Goal: Task Accomplishment & Management: Use online tool/utility

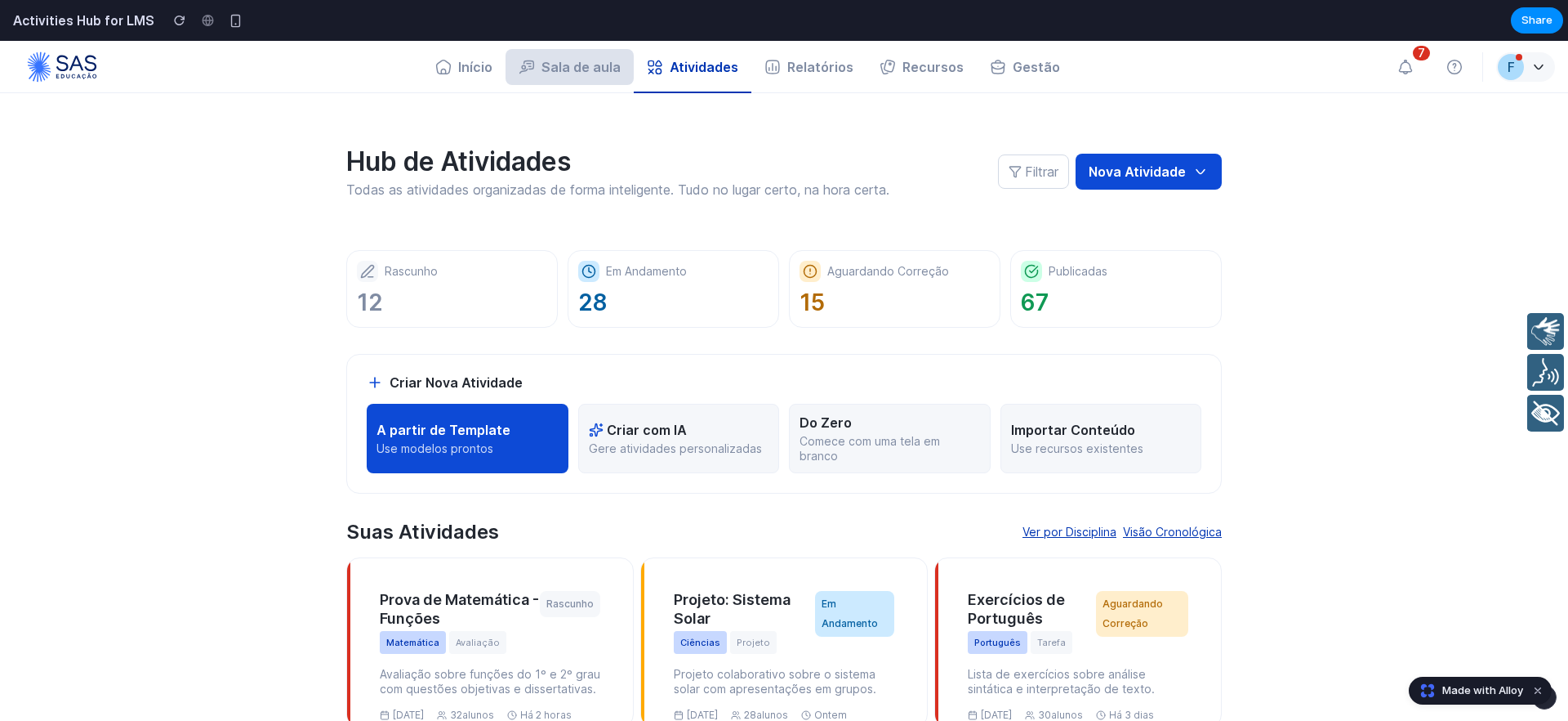
click at [545, 62] on button "Sala de aula" at bounding box center [569, 66] width 128 height 36
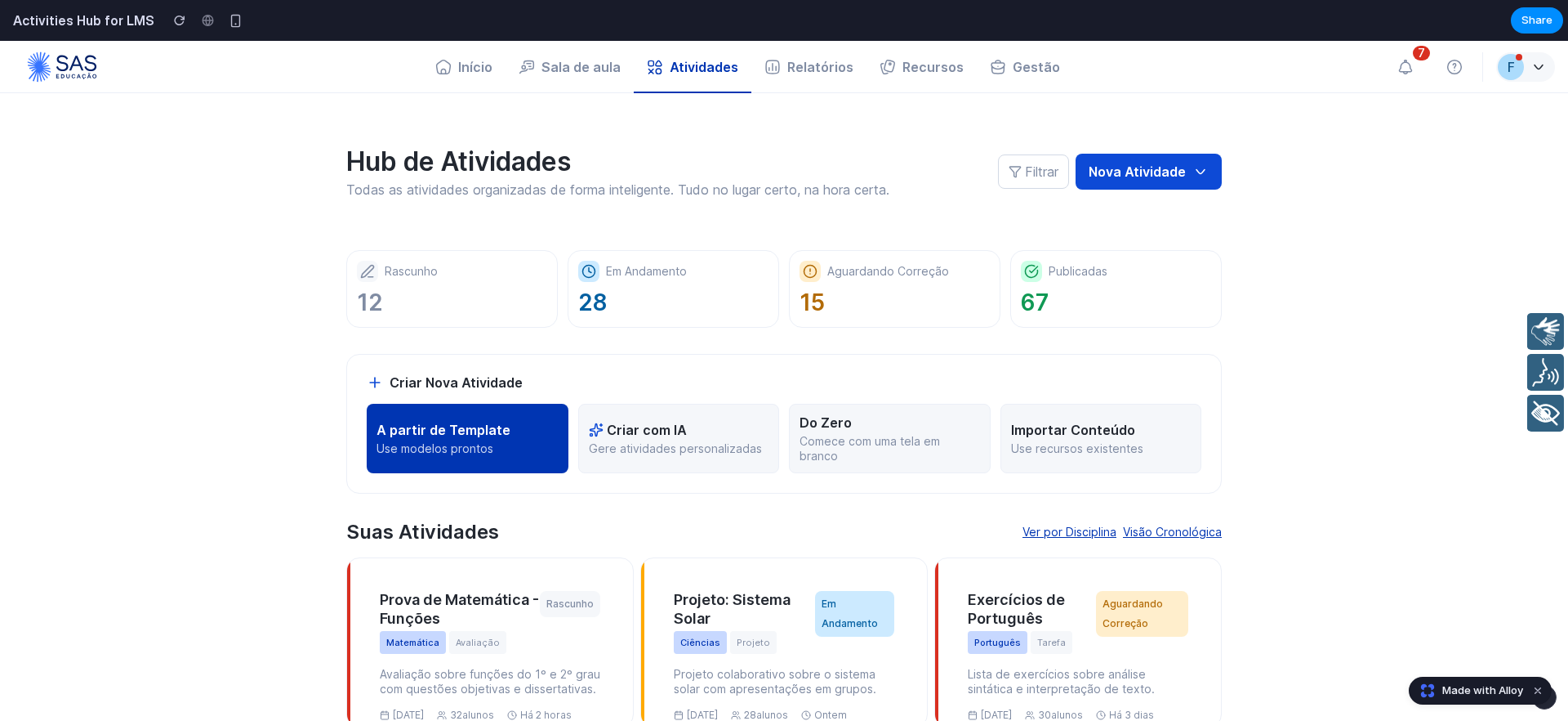
scroll to position [6, 0]
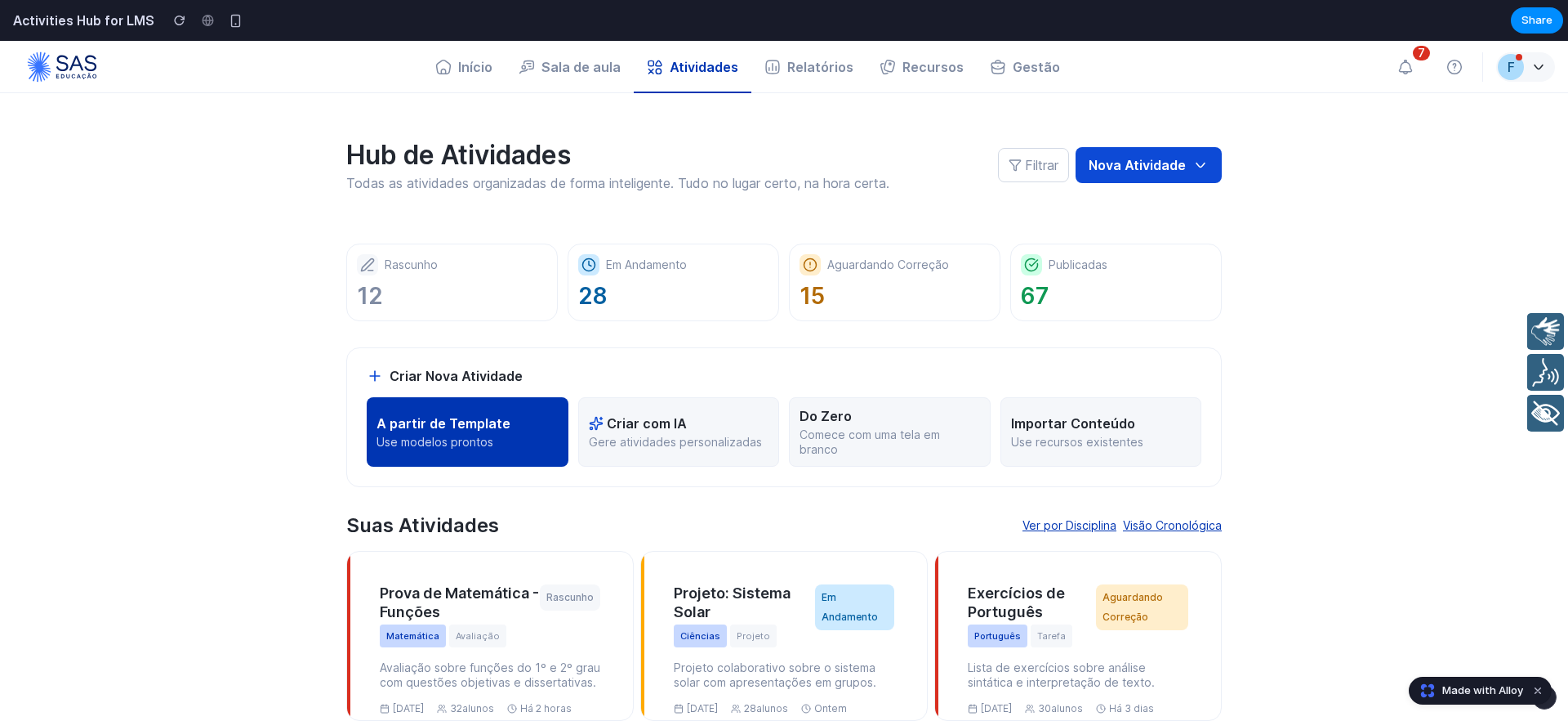
click at [470, 444] on p "Use modelos prontos" at bounding box center [468, 442] width 182 height 15
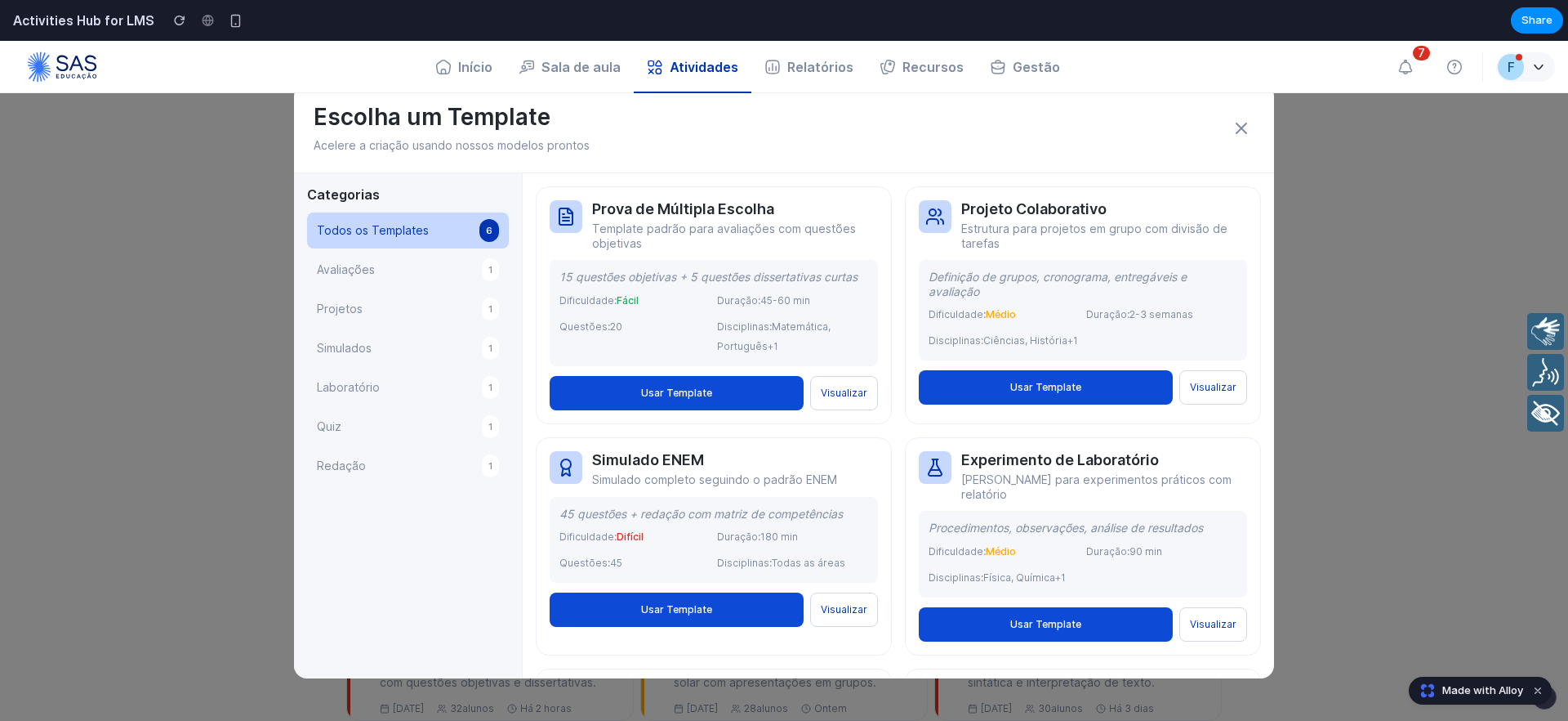
scroll to position [0, 0]
click at [364, 271] on span "Avaliações" at bounding box center [346, 270] width 58 height 19
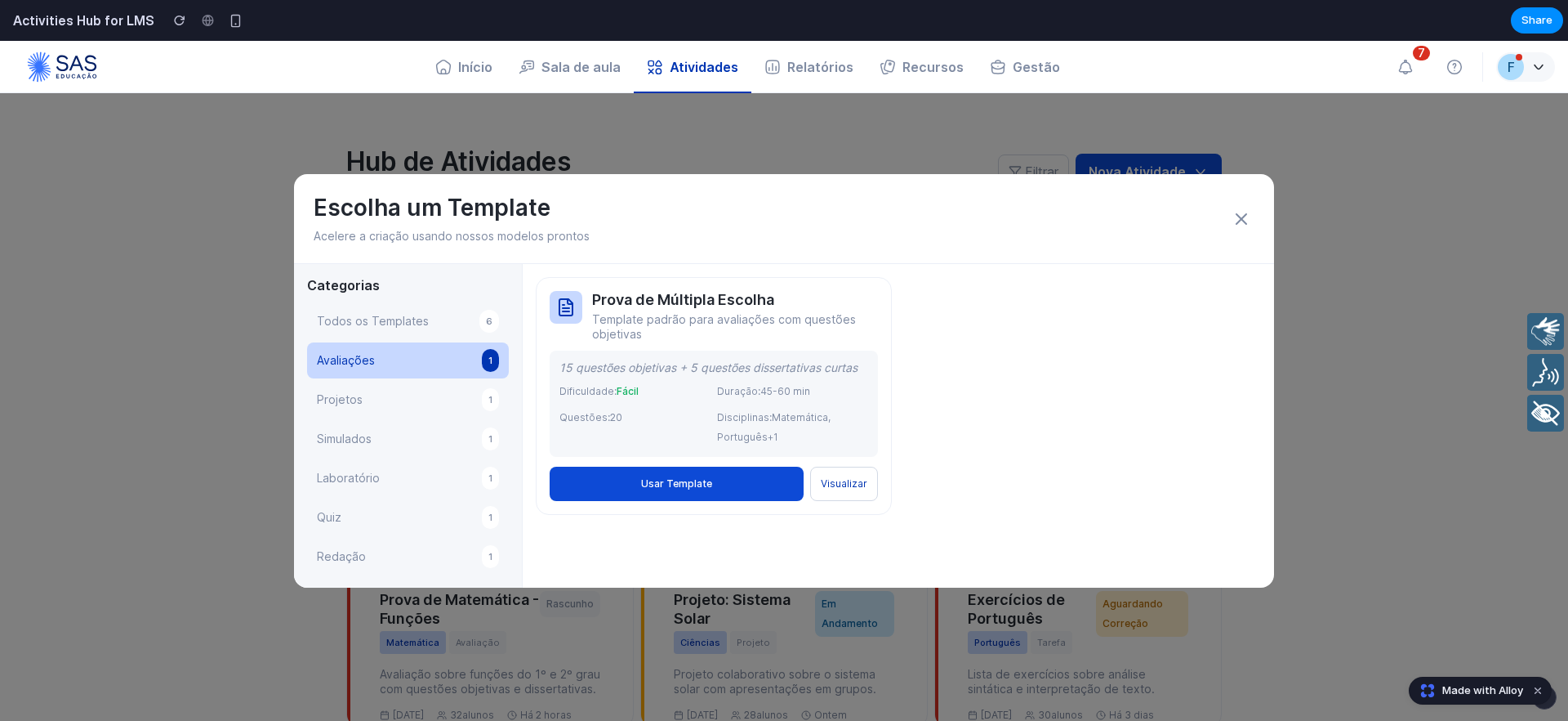
click at [338, 513] on span "Quiz" at bounding box center [329, 517] width 24 height 19
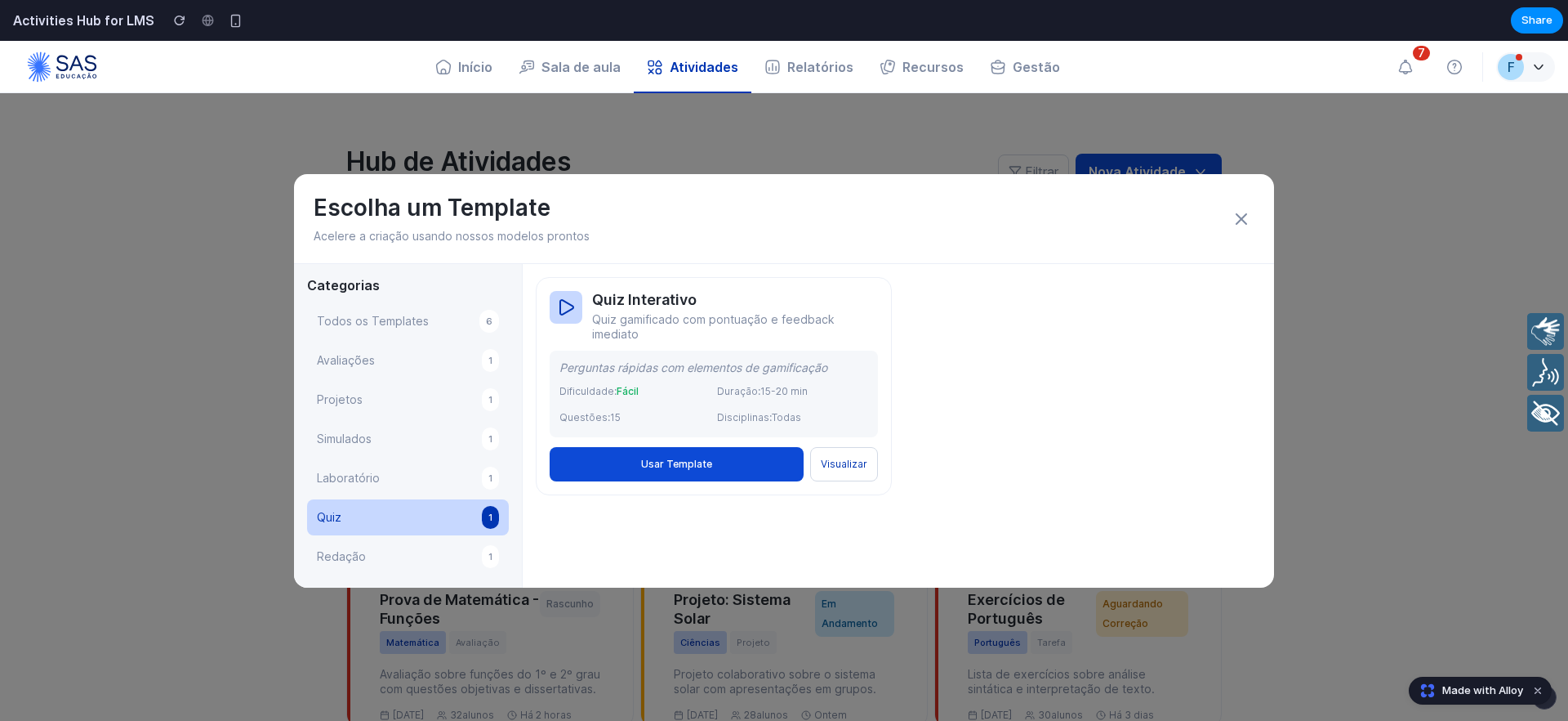
click at [361, 556] on span "Redação" at bounding box center [341, 556] width 49 height 19
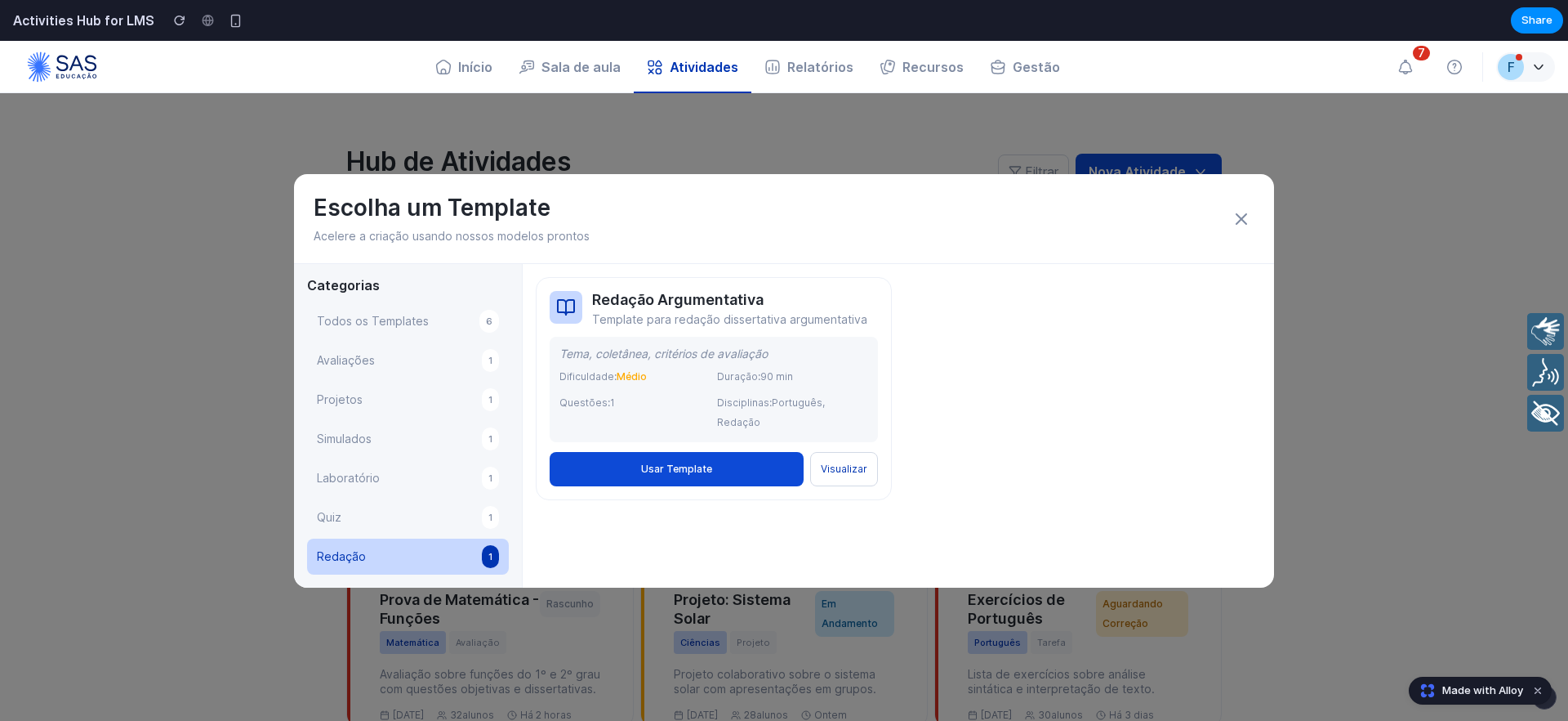
click at [372, 321] on span "Todos os Templates" at bounding box center [373, 321] width 112 height 19
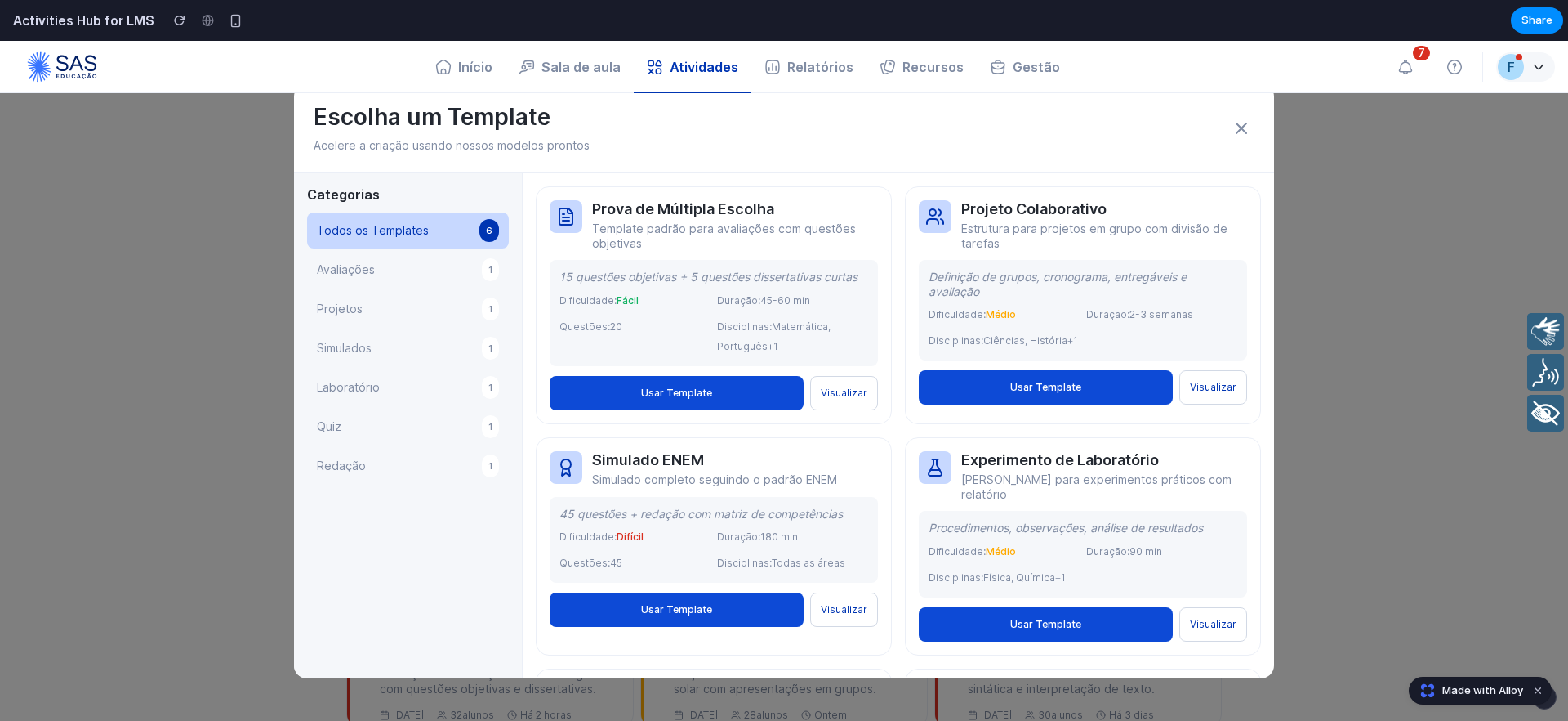
click at [1247, 125] on icon at bounding box center [1242, 128] width 19 height 19
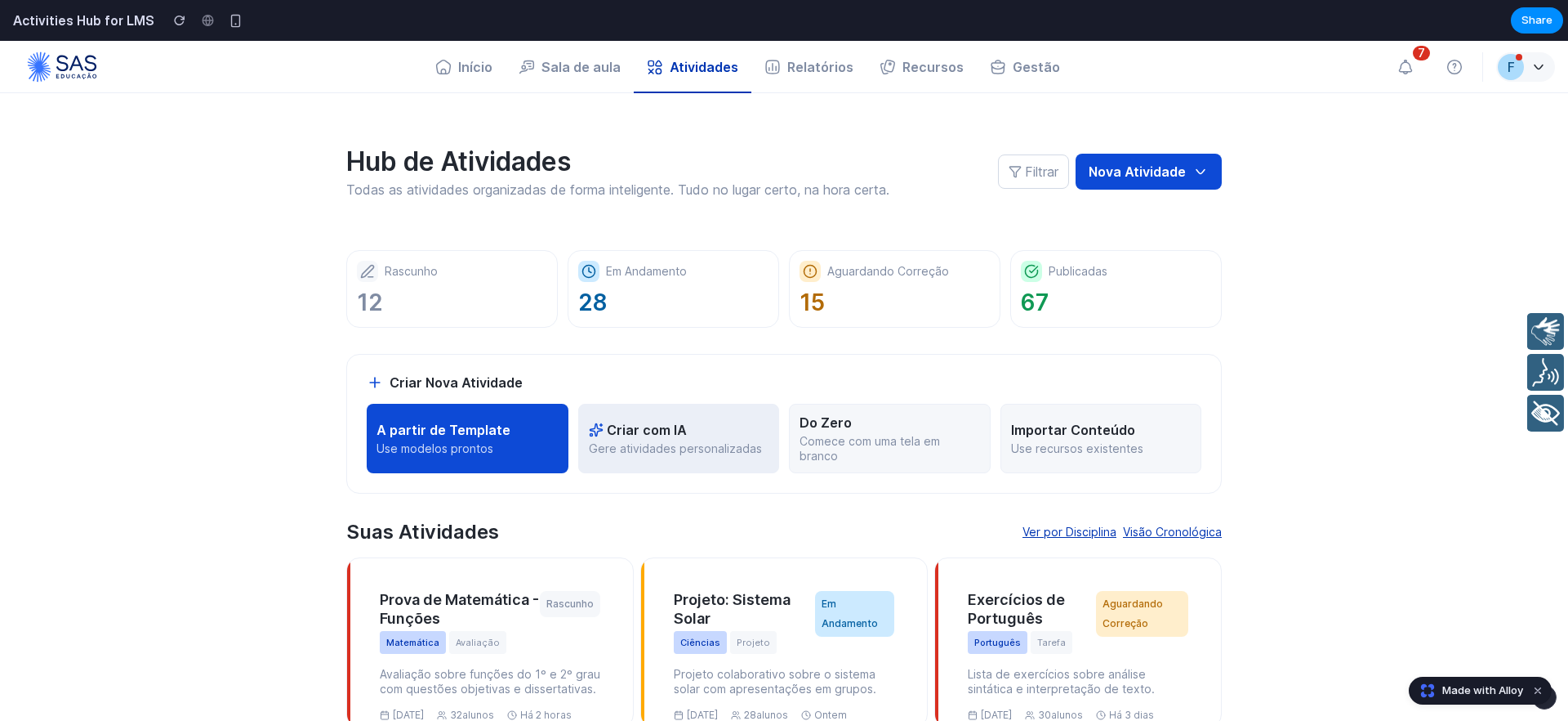
click at [666, 441] on p "Gere atividades personalizadas" at bounding box center [679, 448] width 181 height 15
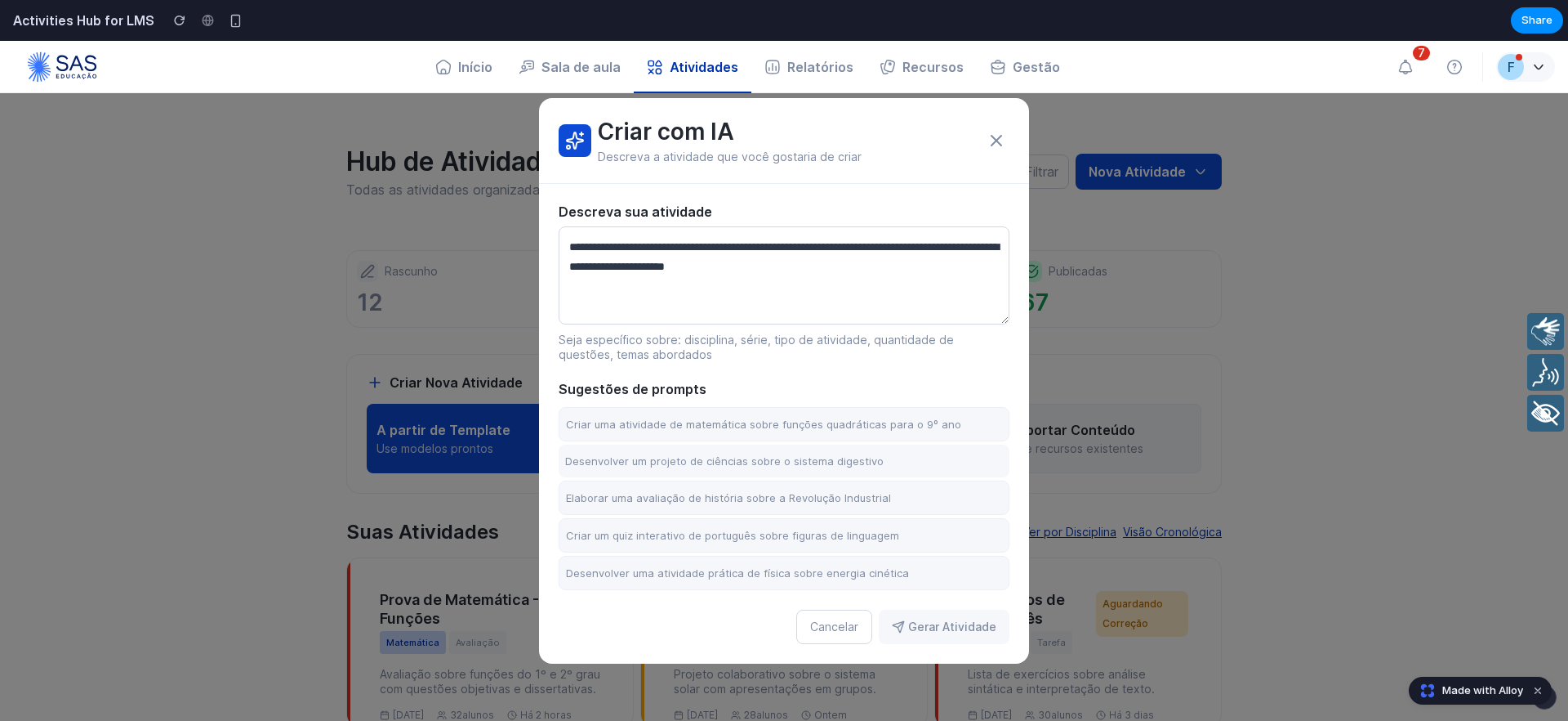
click at [709, 253] on textarea at bounding box center [784, 275] width 451 height 98
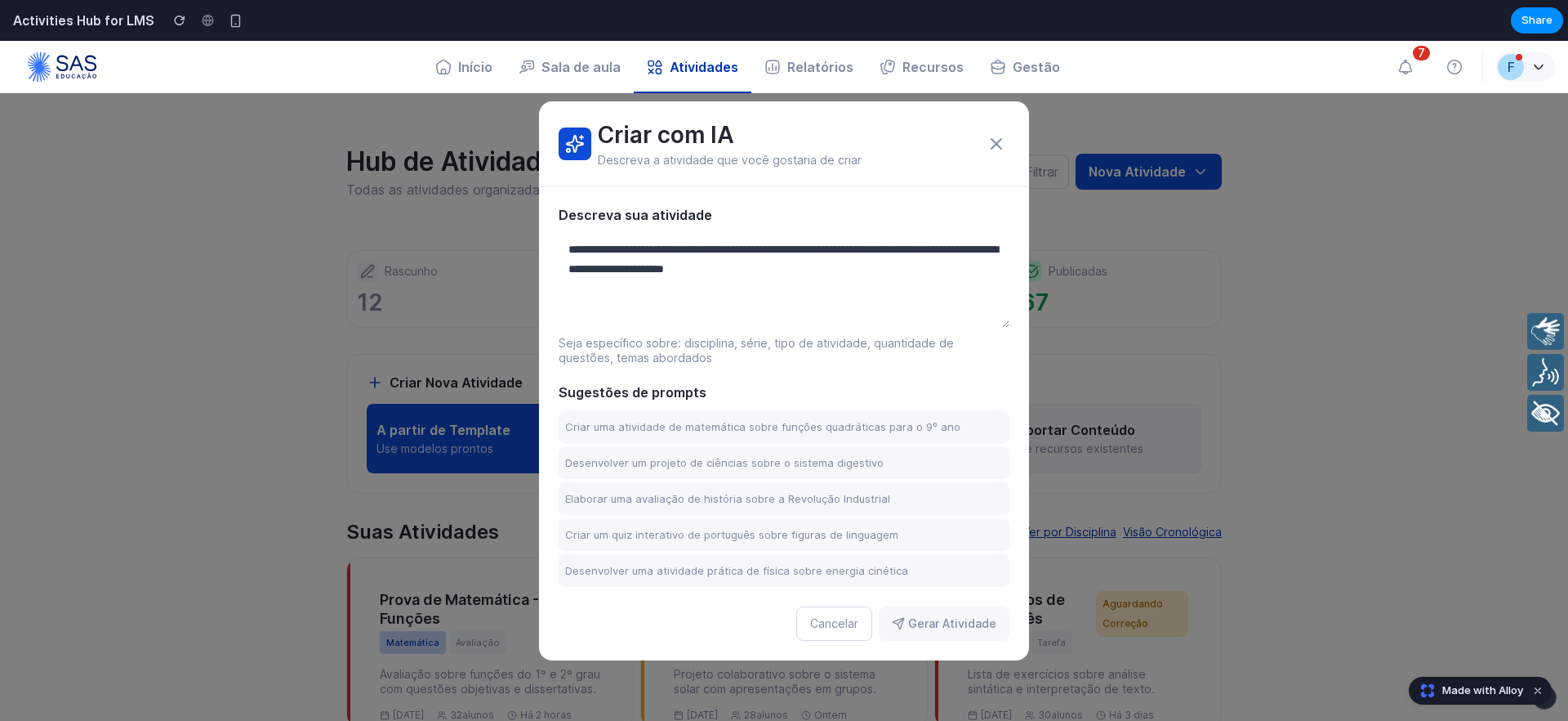
click at [665, 264] on textarea at bounding box center [784, 278] width 451 height 98
type textarea "**********"
click at [972, 633] on button "Gerar Atividade" at bounding box center [944, 623] width 131 height 34
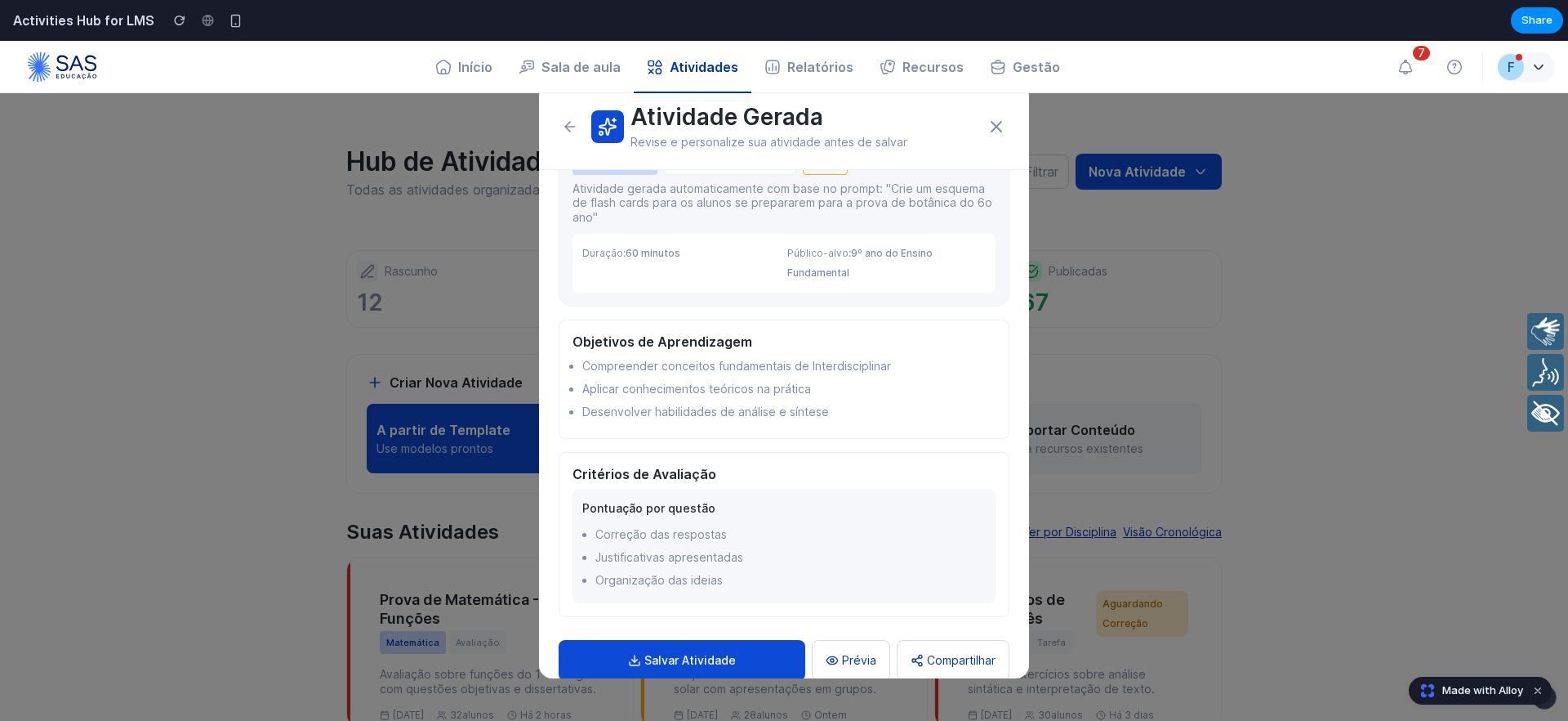
scroll to position [110, 0]
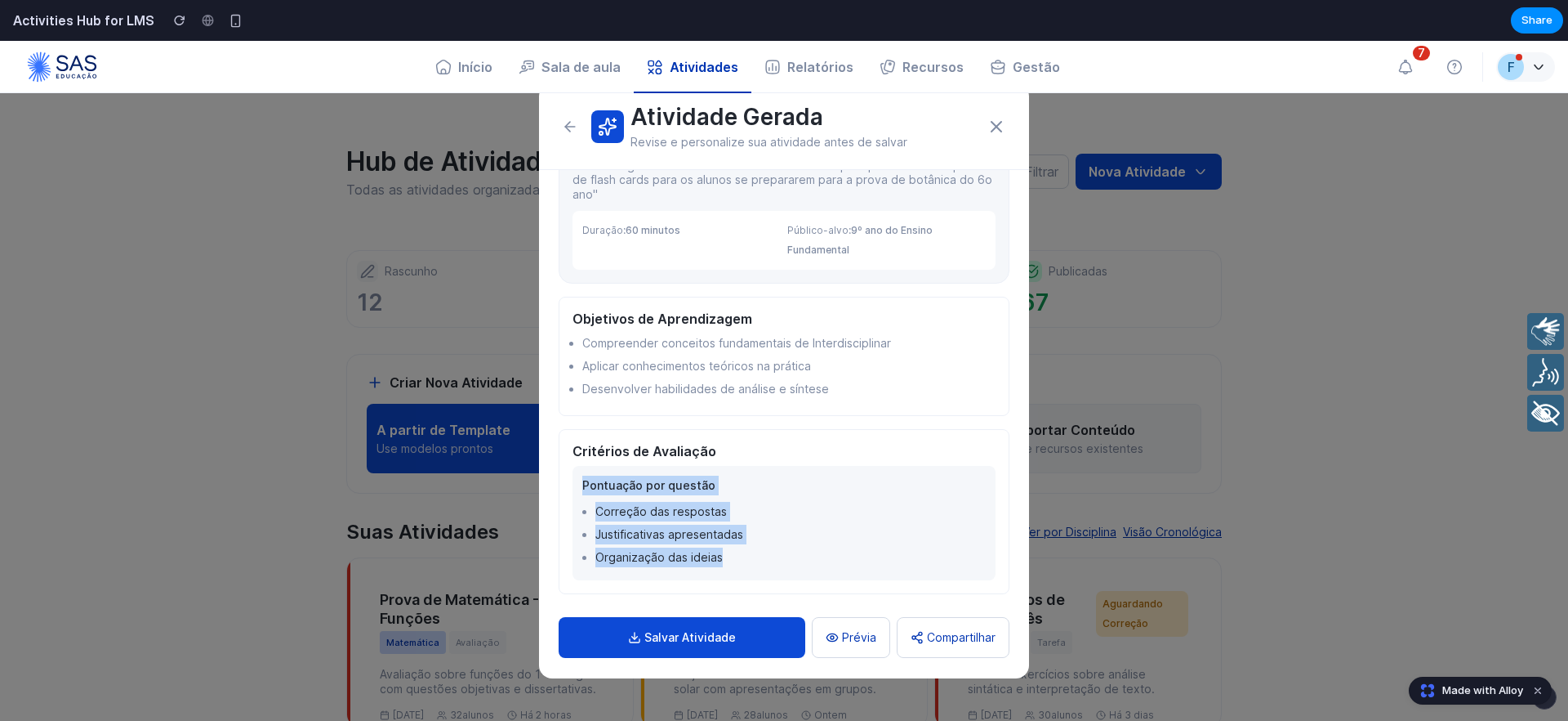
drag, startPoint x: 585, startPoint y: 488, endPoint x: 747, endPoint y: 554, distance: 174.9
click at [747, 554] on div "Pontuação por questão Correção das respostas Justificativas apresentadas Organi…" at bounding box center [784, 523] width 423 height 114
click at [729, 556] on li "Organização das ideias" at bounding box center [790, 557] width 390 height 19
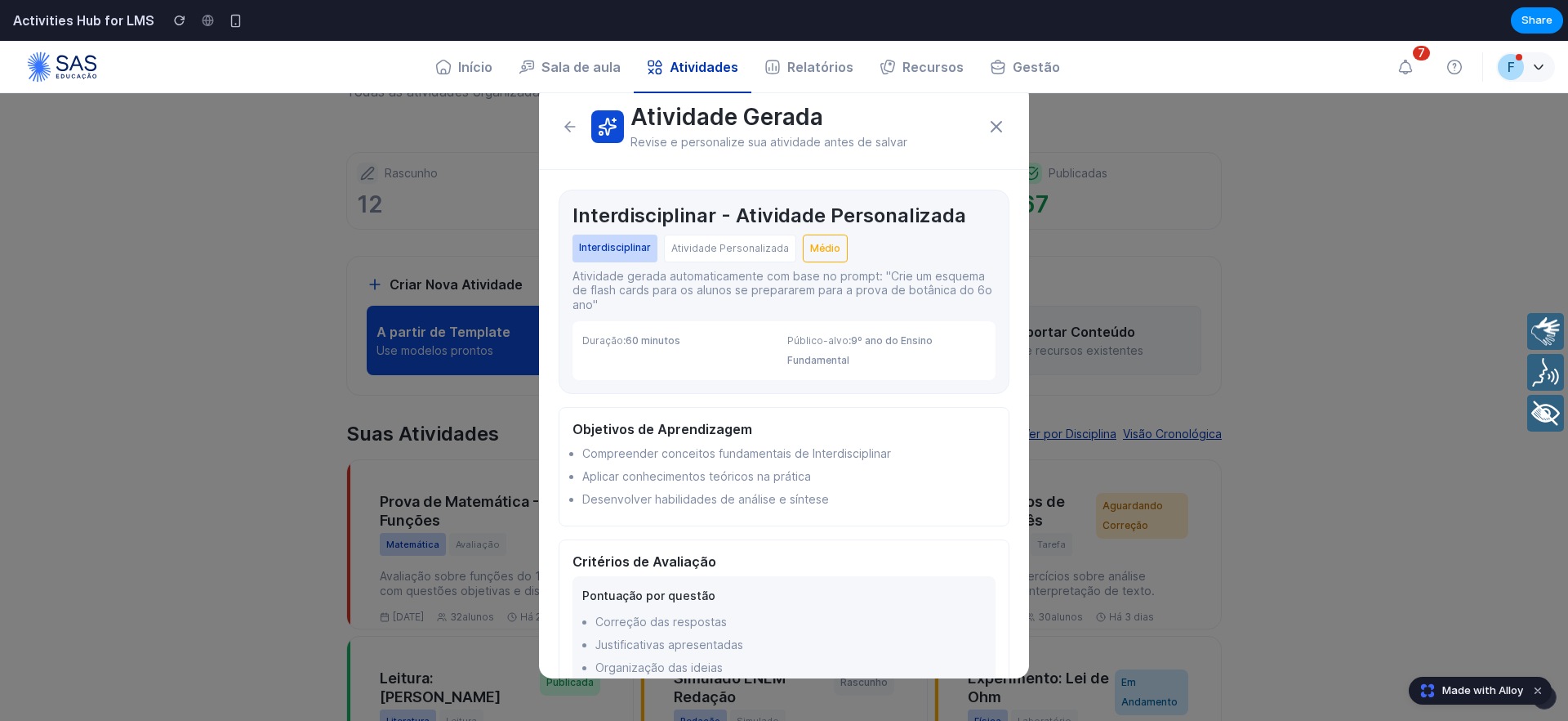
scroll to position [0, 0]
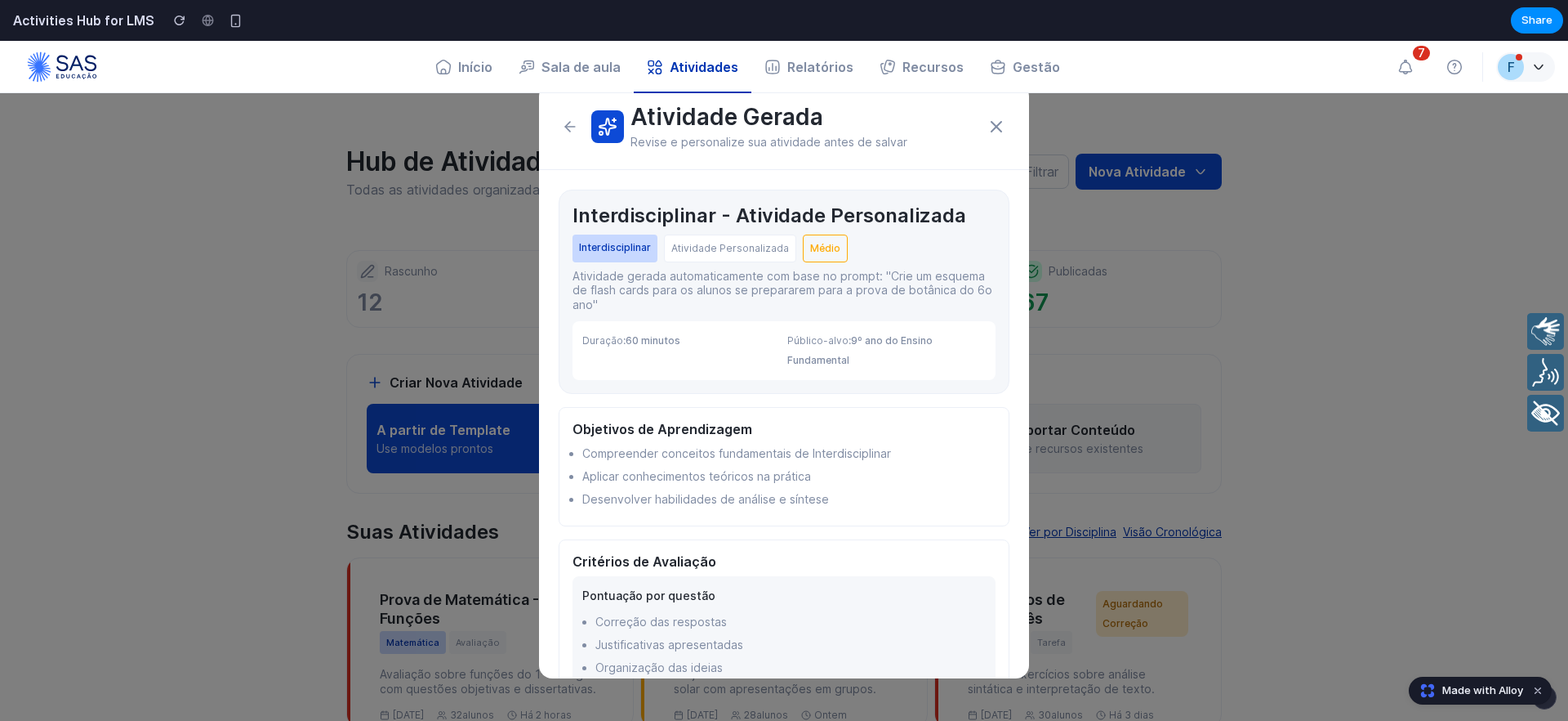
click at [568, 124] on icon at bounding box center [570, 127] width 17 height 17
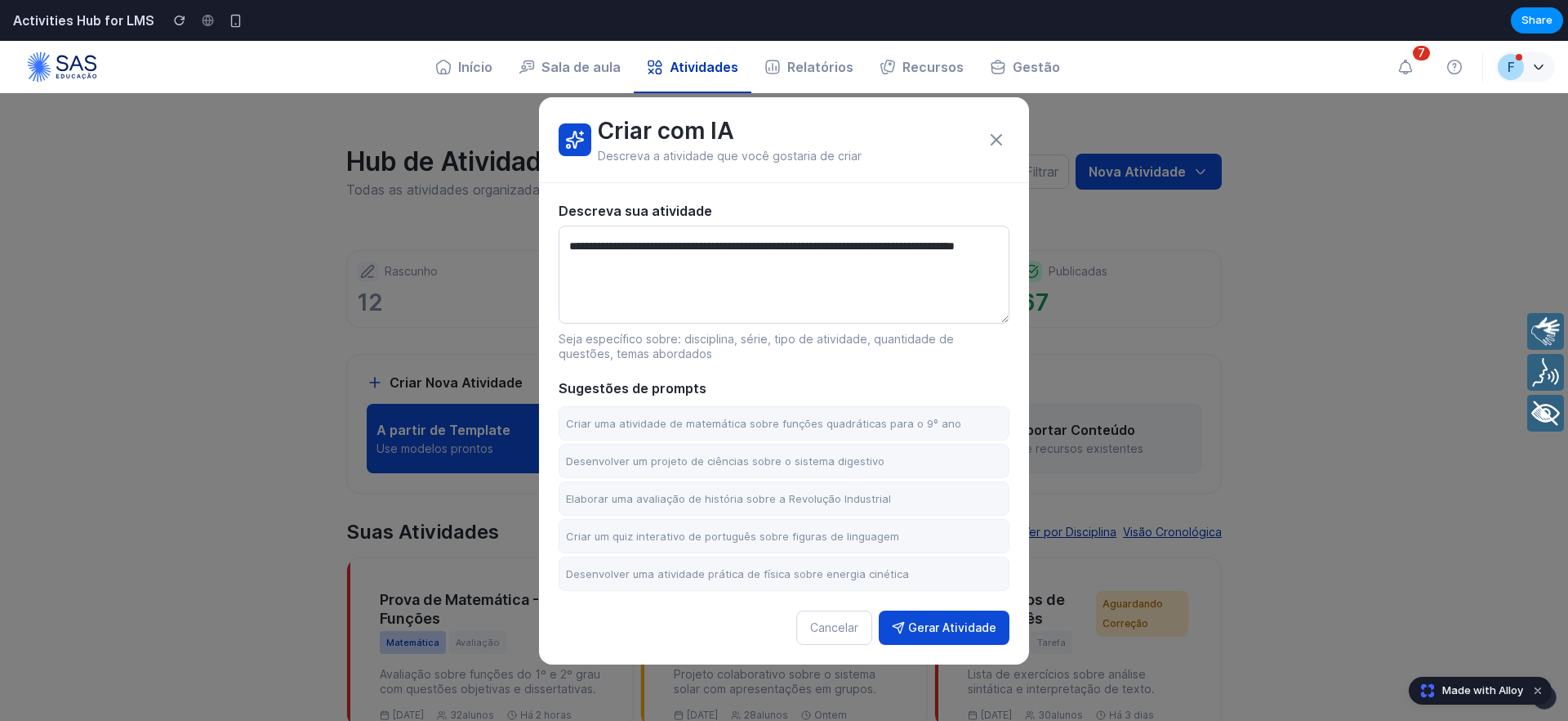
click at [818, 298] on textarea "**********" at bounding box center [784, 274] width 451 height 98
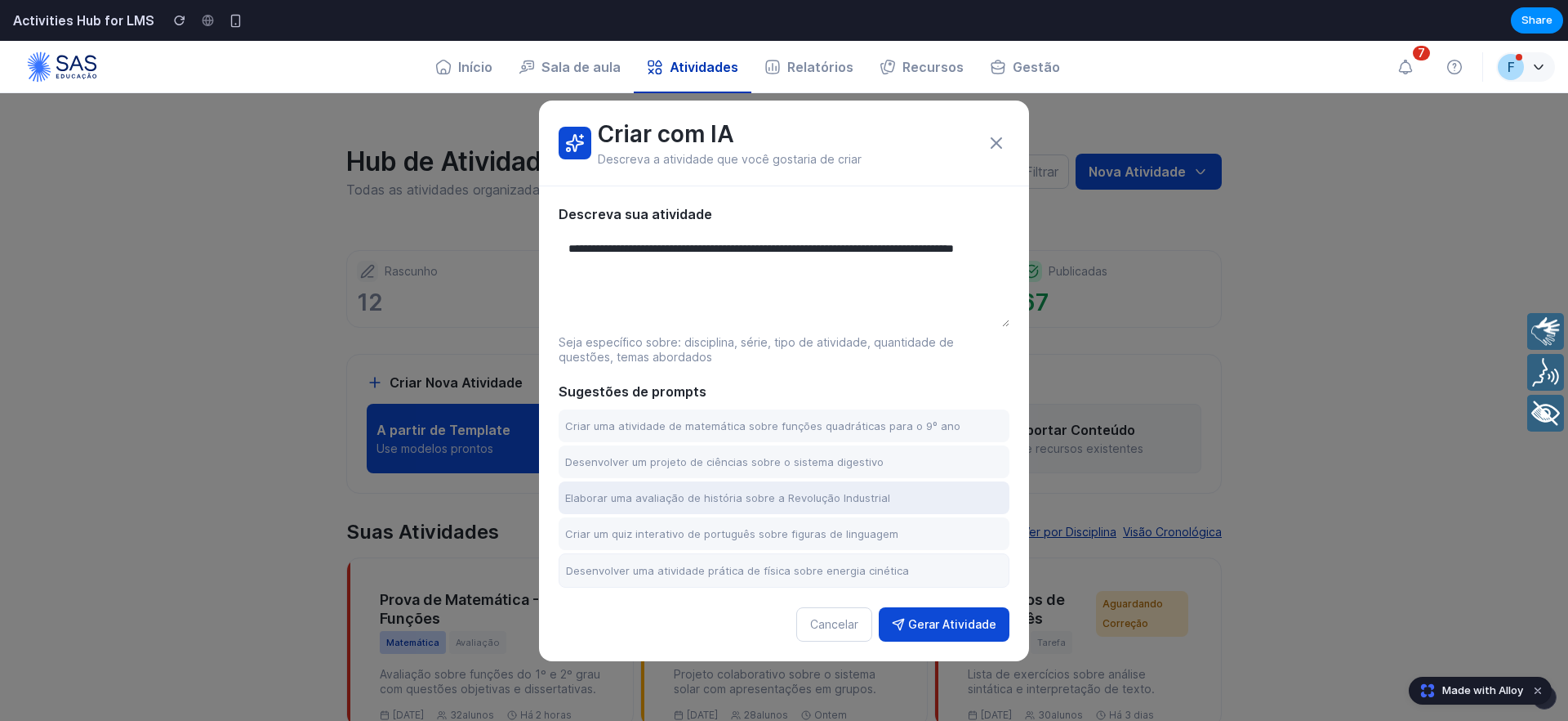
click at [767, 490] on button "Elaborar uma avaliação de história sobre a Revolução Industrial" at bounding box center [784, 497] width 451 height 32
type textarea "**********"
click at [955, 624] on button "Gerar Atividade" at bounding box center [944, 623] width 131 height 34
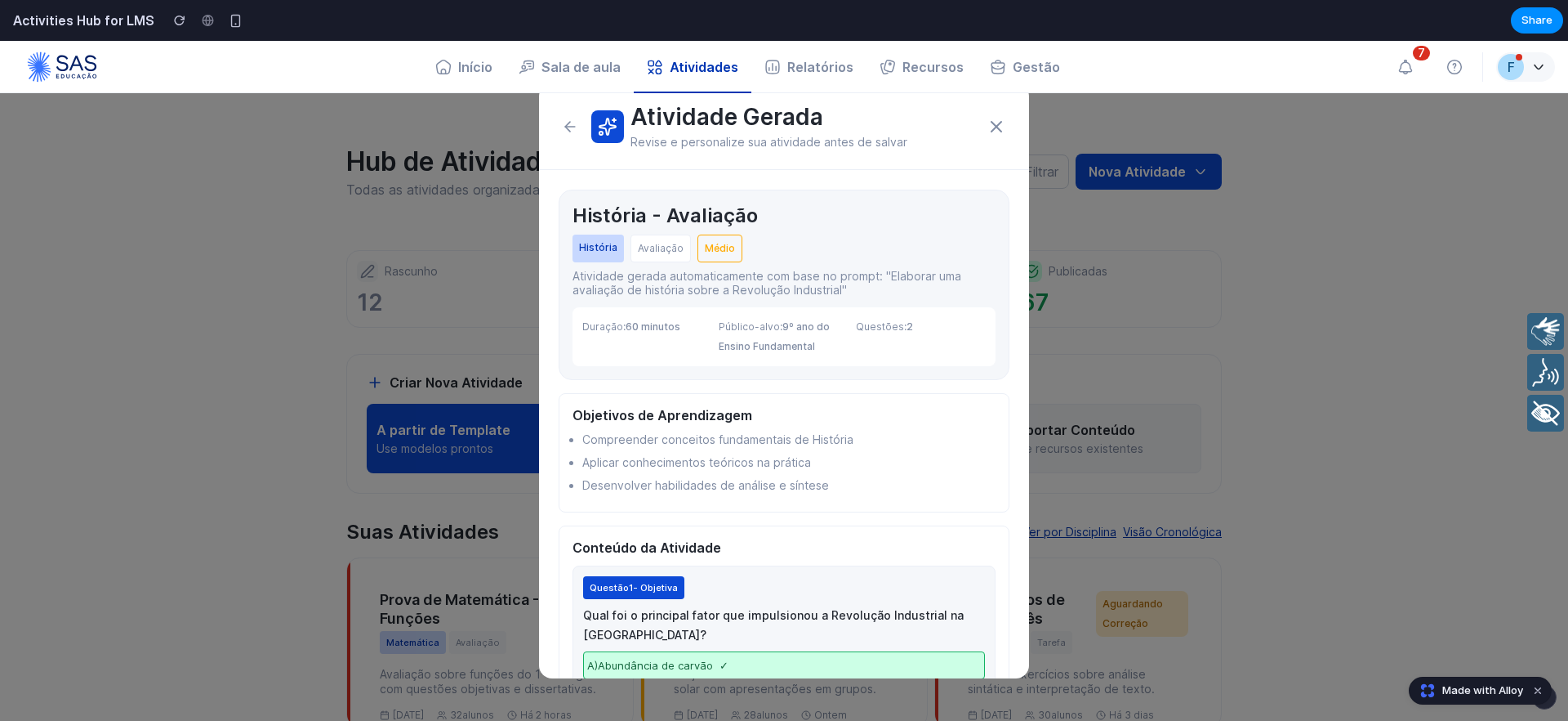
click at [576, 134] on button at bounding box center [570, 127] width 23 height 23
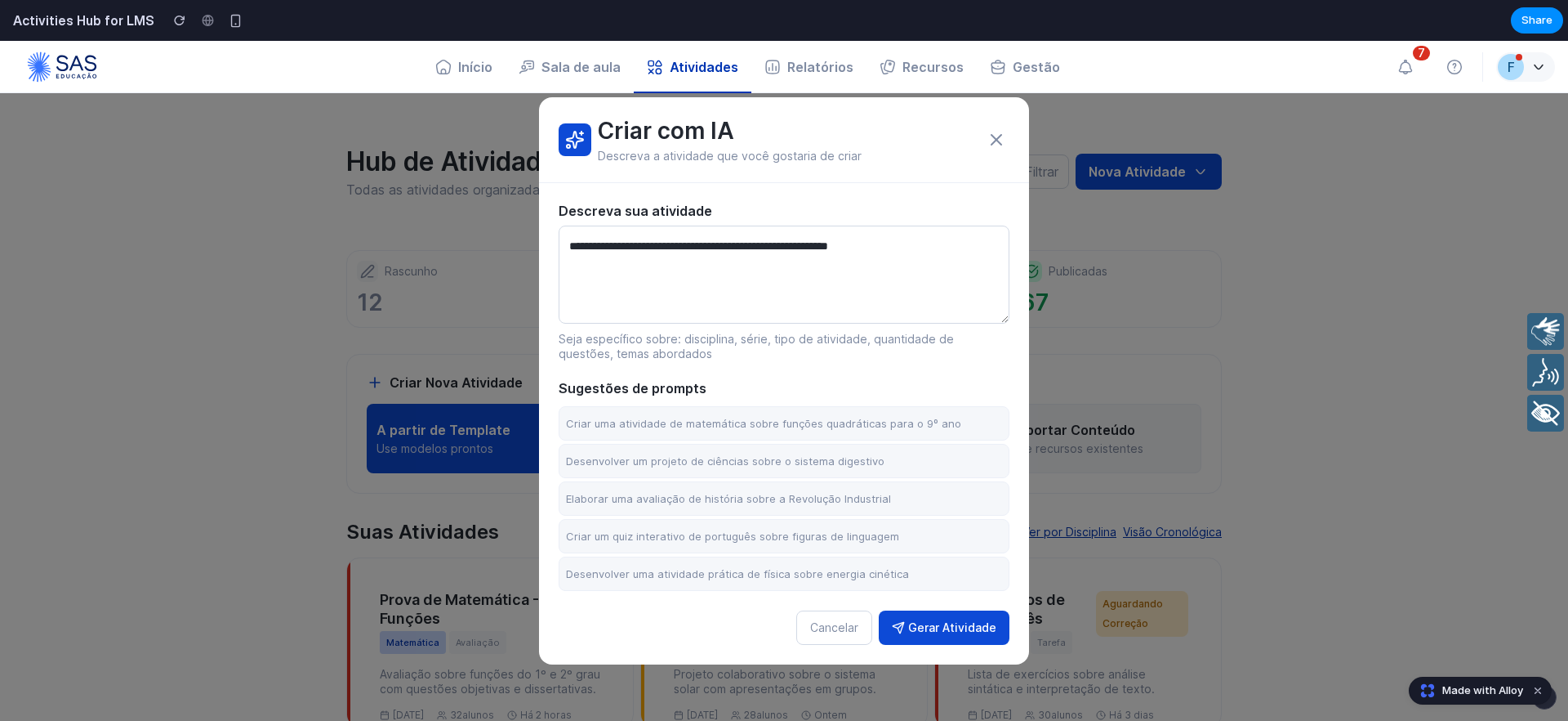
click at [987, 136] on icon at bounding box center [996, 140] width 19 height 19
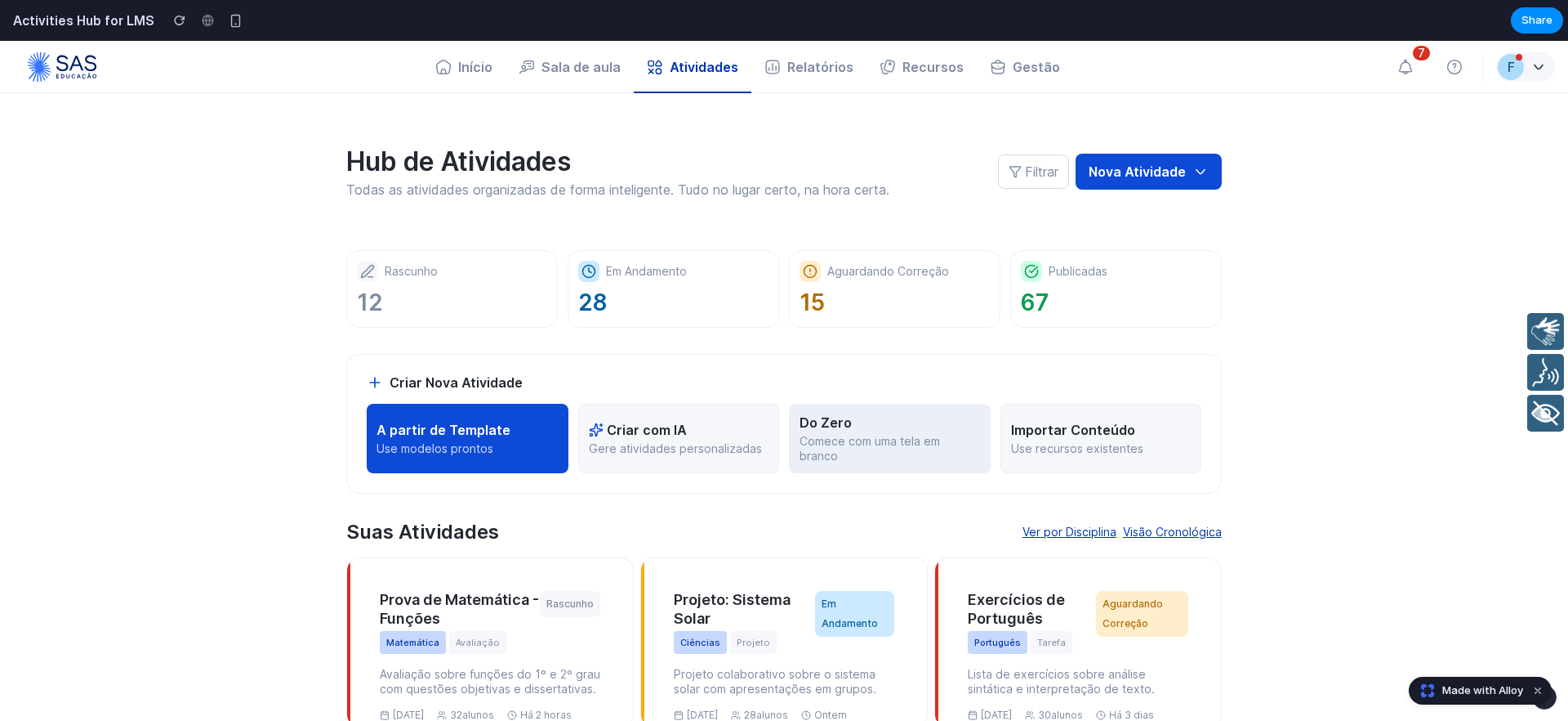
click at [838, 429] on p "Do Zero" at bounding box center [825, 422] width 52 height 17
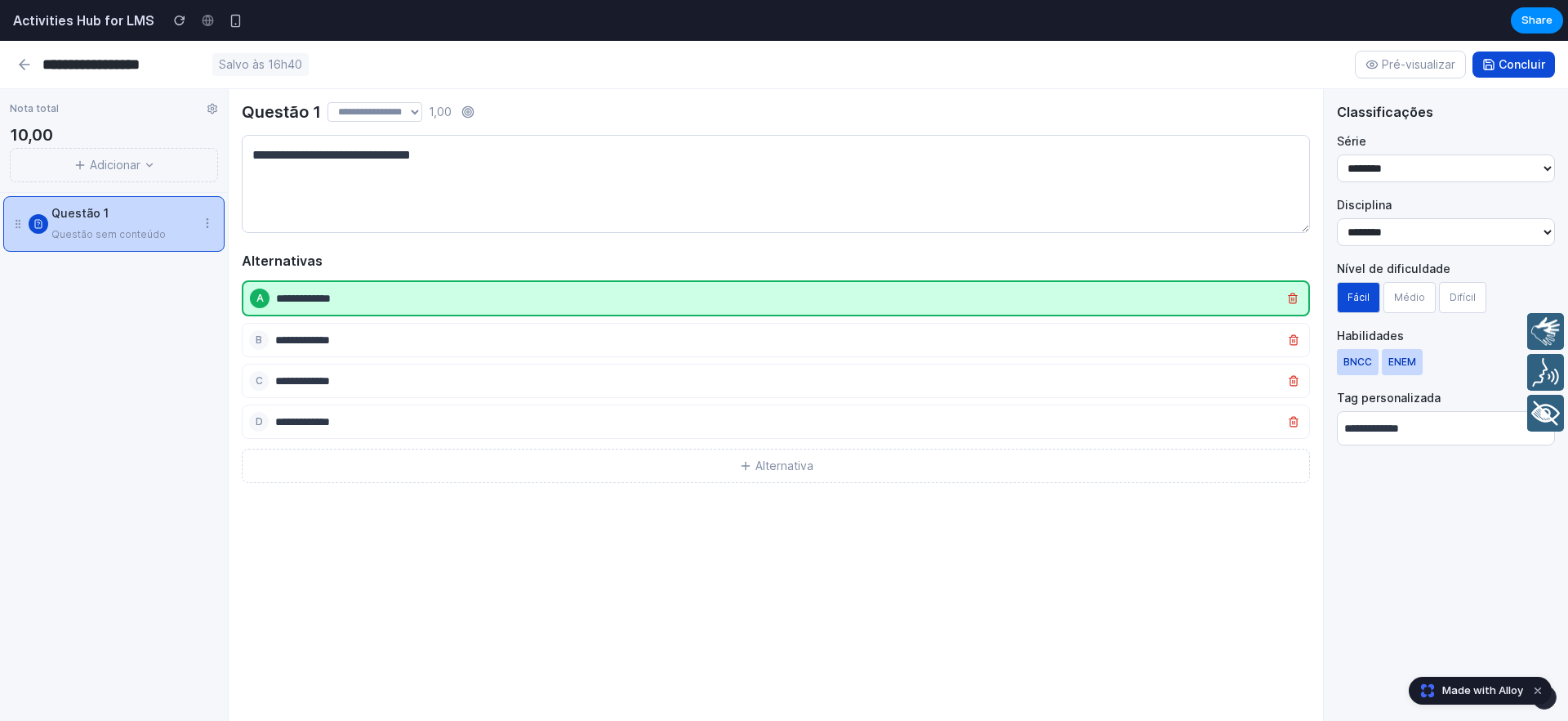
click at [113, 168] on button "Adicionar" at bounding box center [113, 164] width 209 height 34
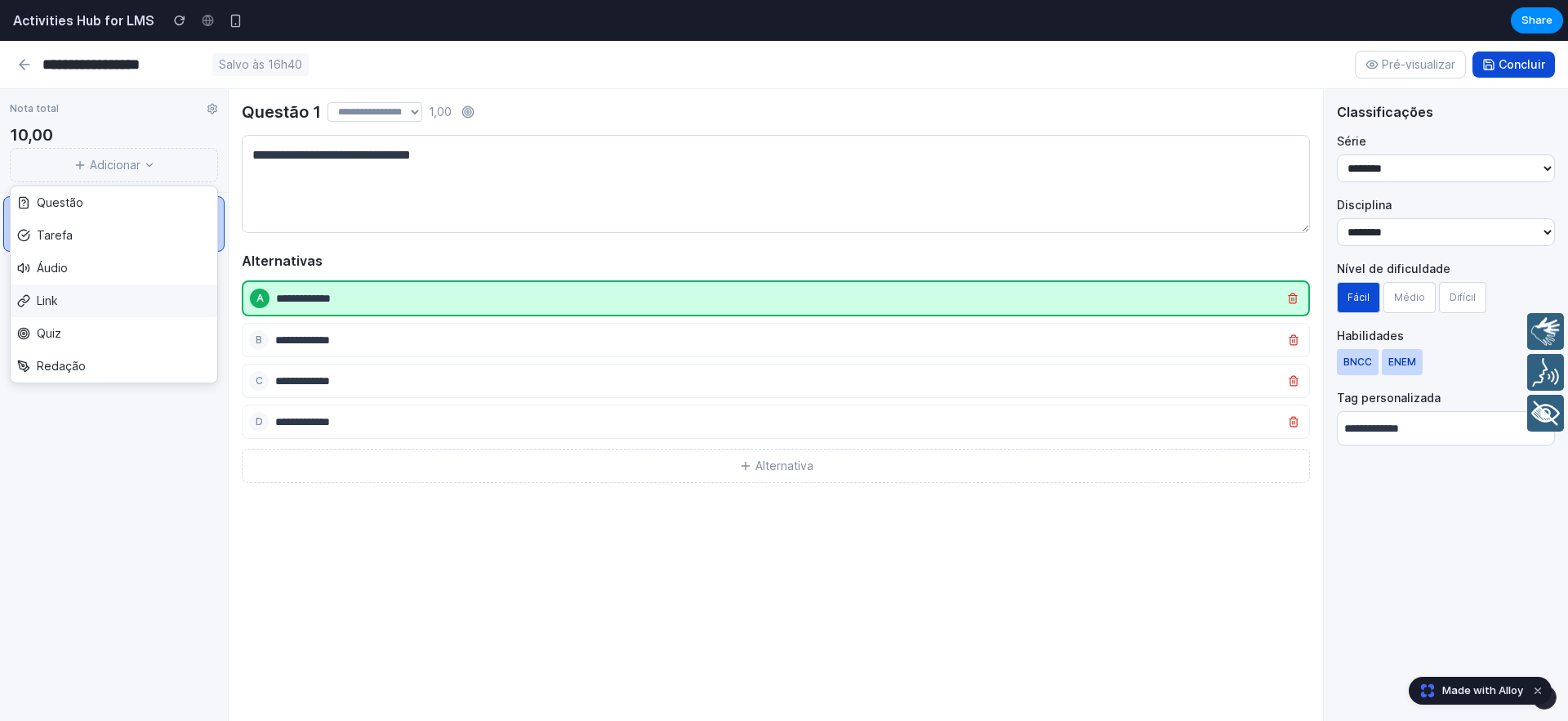
click at [51, 306] on button "Link" at bounding box center [113, 300] width 207 height 32
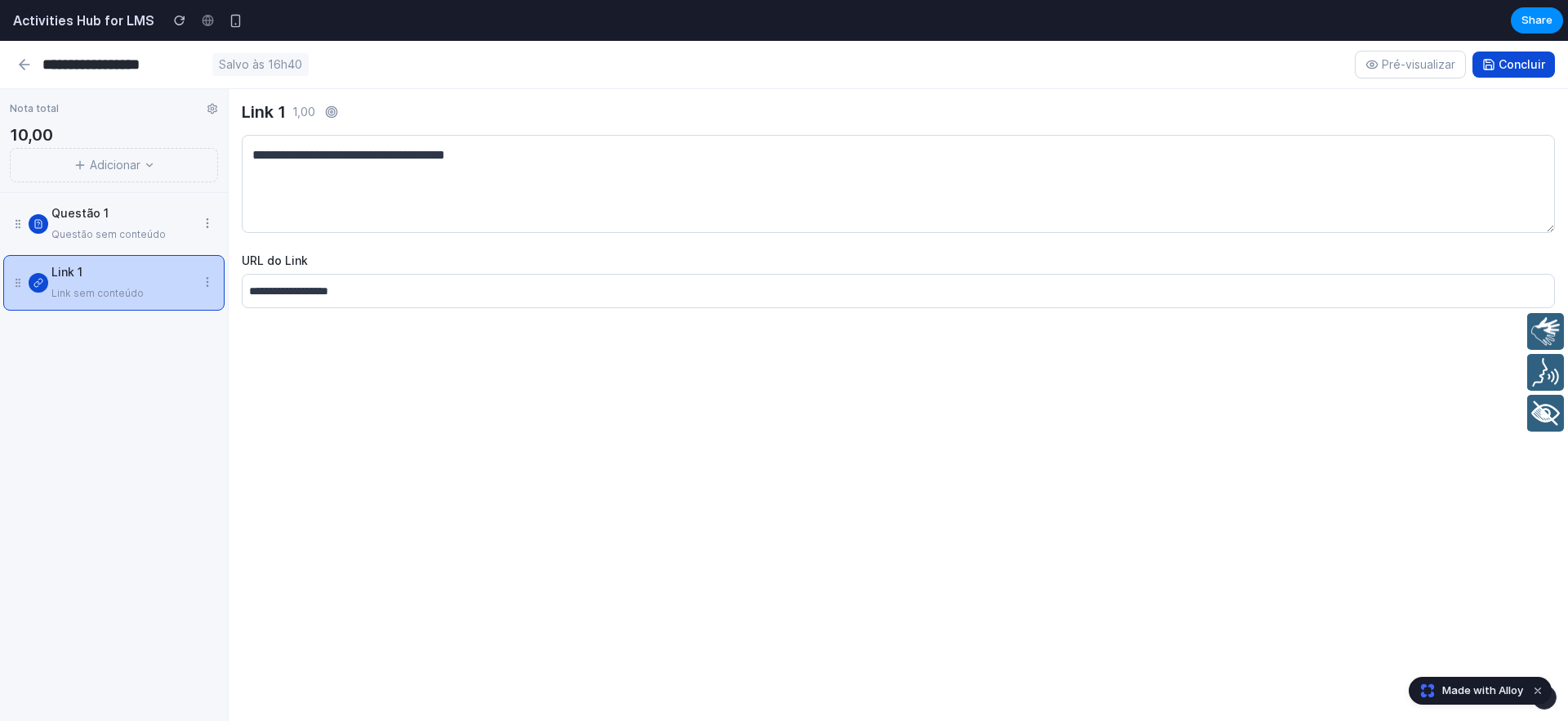
click at [205, 225] on icon at bounding box center [207, 223] width 13 height 13
click at [183, 279] on button "Excluir" at bounding box center [168, 287] width 96 height 32
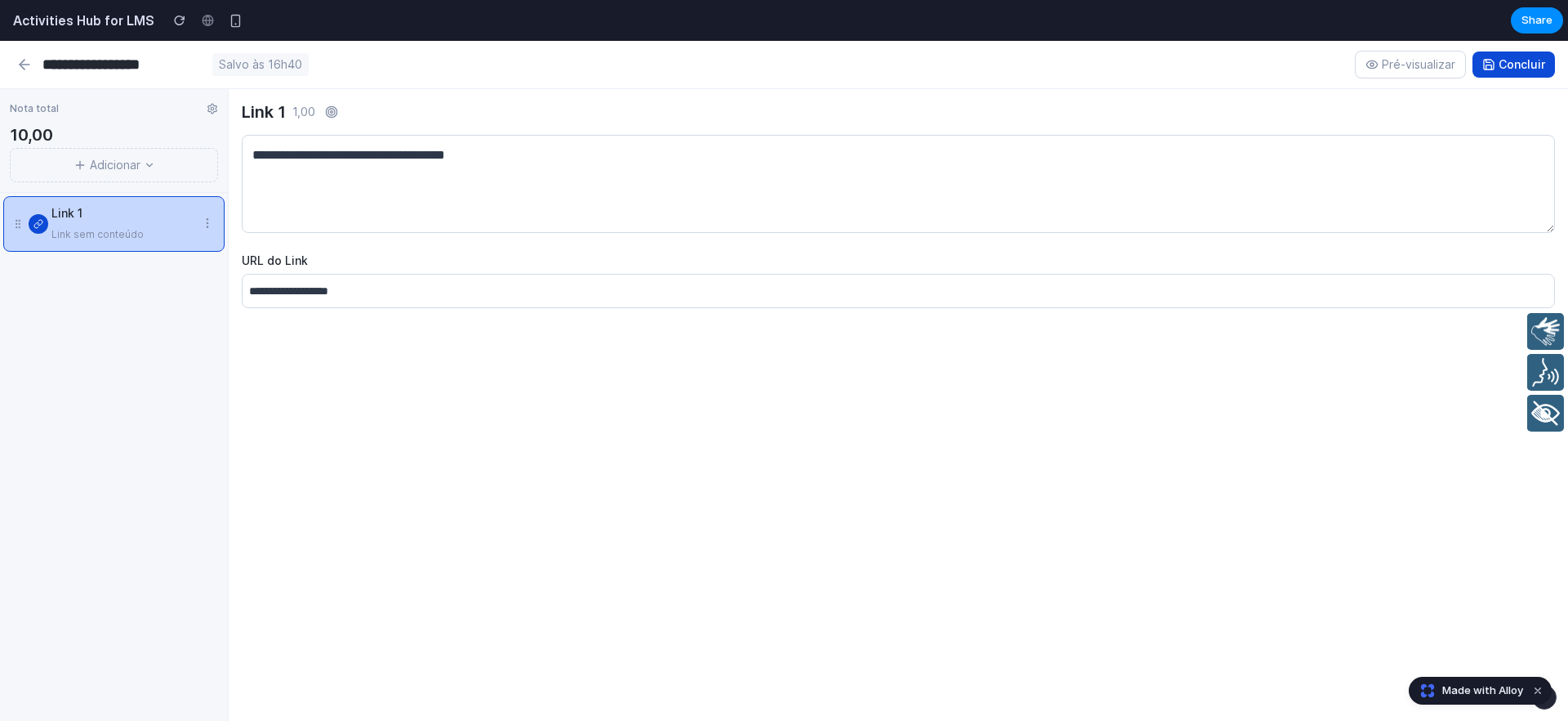
click at [108, 159] on button "Adicionar" at bounding box center [113, 164] width 209 height 34
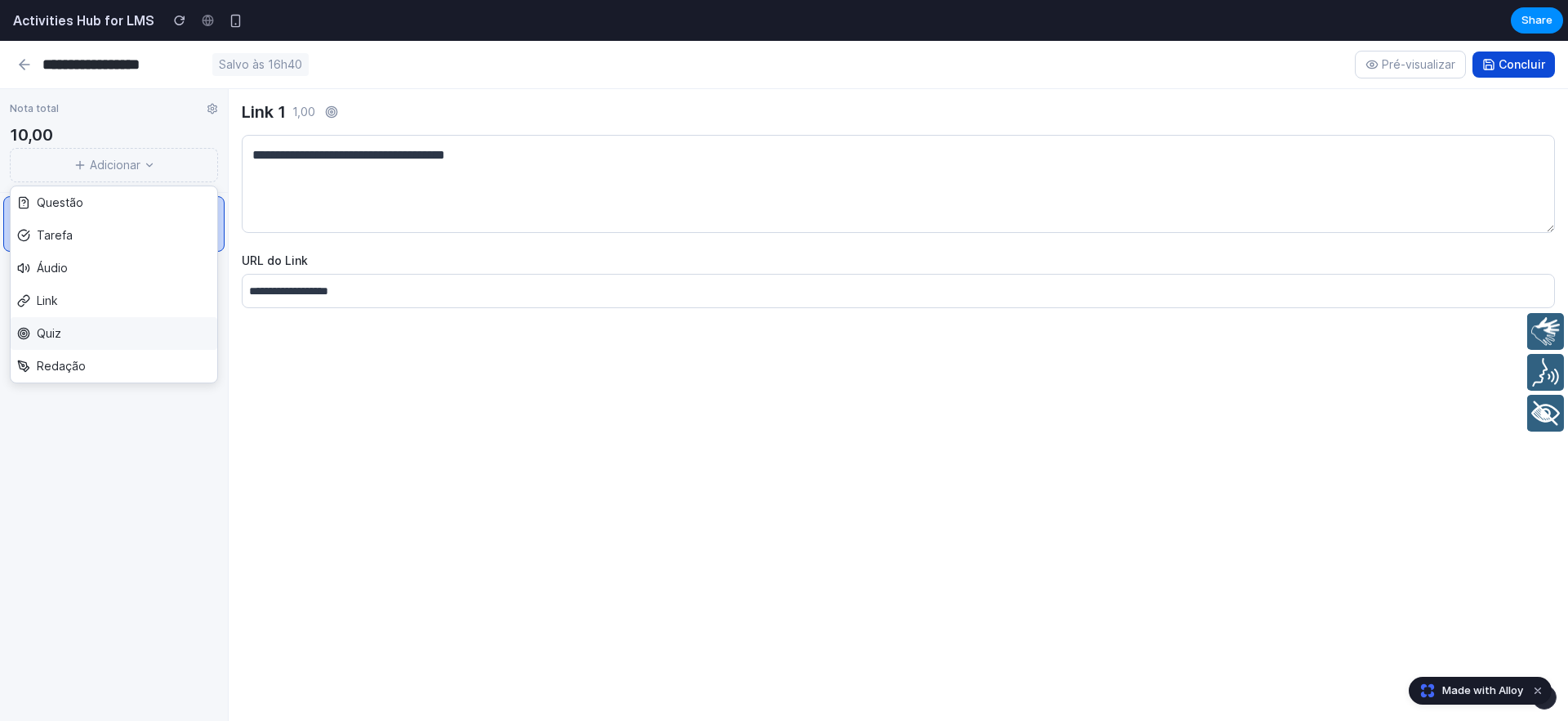
click at [62, 332] on button "Quiz" at bounding box center [113, 333] width 207 height 32
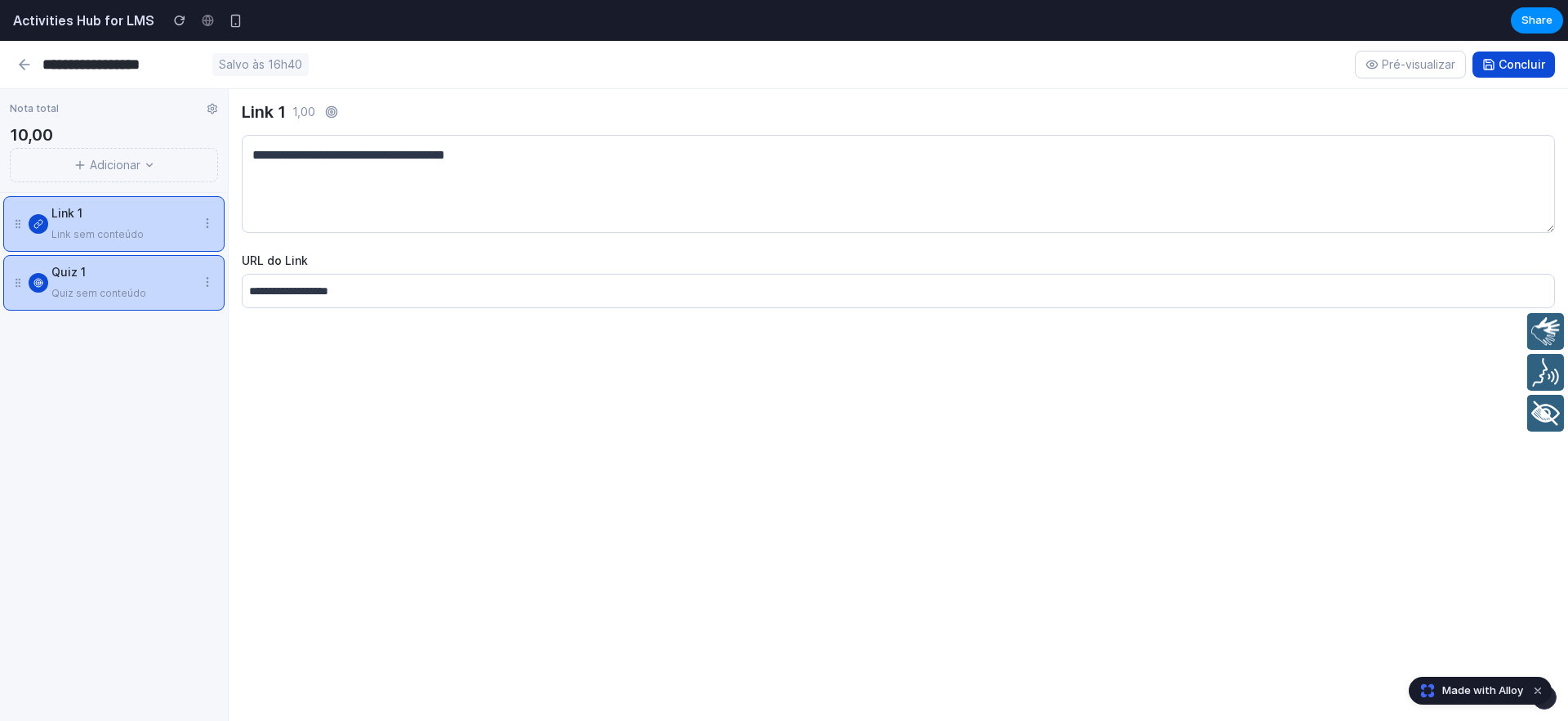
click at [101, 370] on div "Link 1 Link sem conteúdo Quiz 1 Quiz sem conteúdo To pick up a draggable item, …" at bounding box center [113, 457] width 228 height 528
click at [109, 168] on button "Adicionar" at bounding box center [113, 164] width 209 height 34
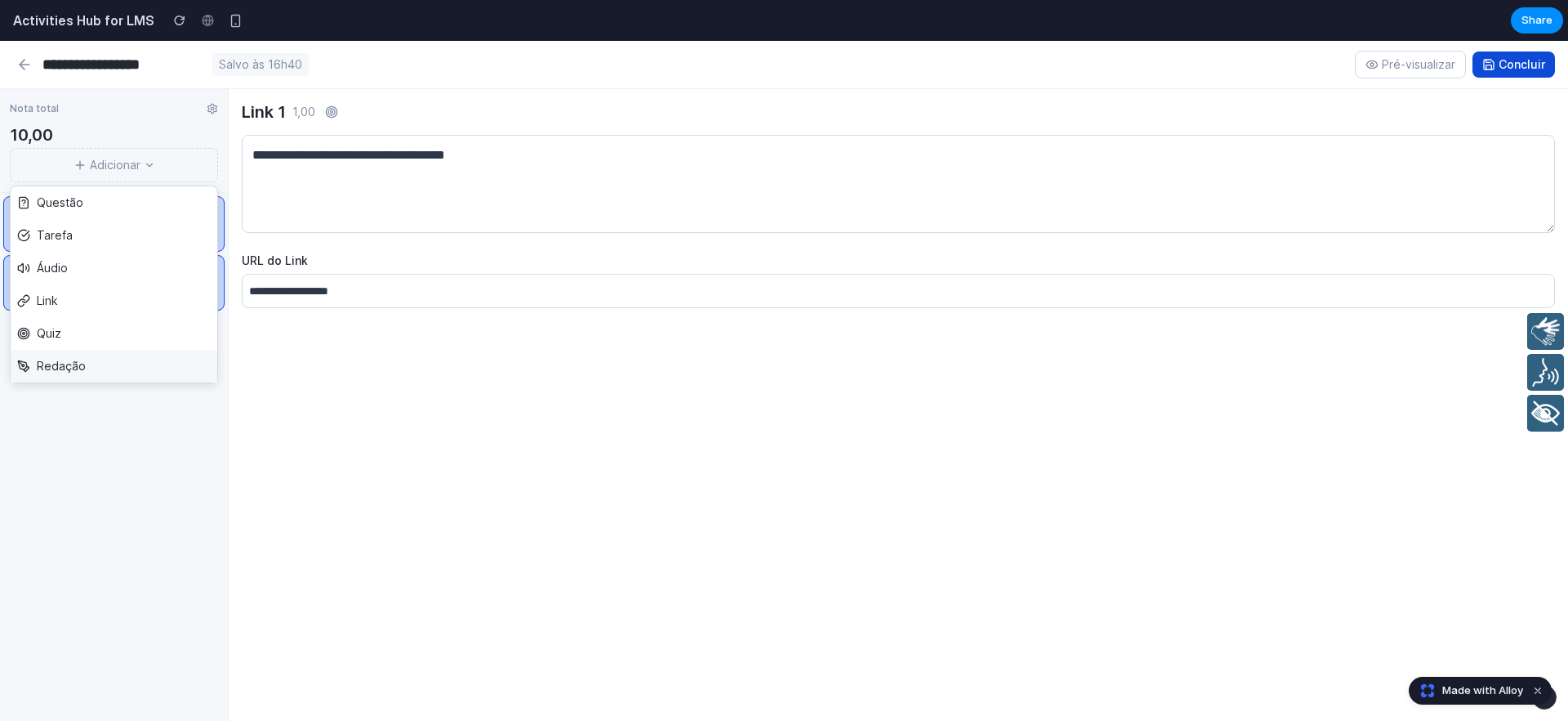
click at [68, 368] on button "Redação" at bounding box center [113, 366] width 207 height 32
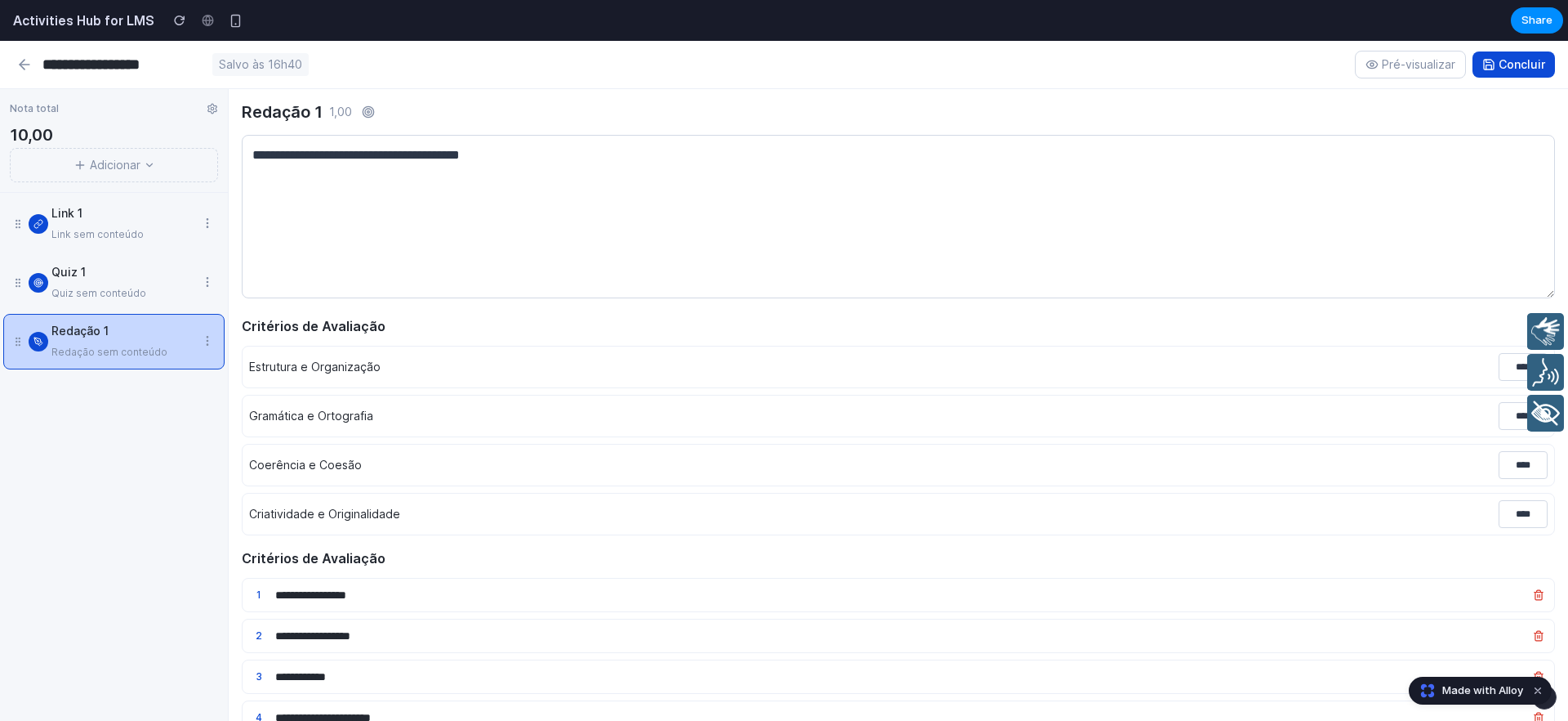
click at [117, 273] on div "Quiz 1" at bounding box center [123, 271] width 143 height 19
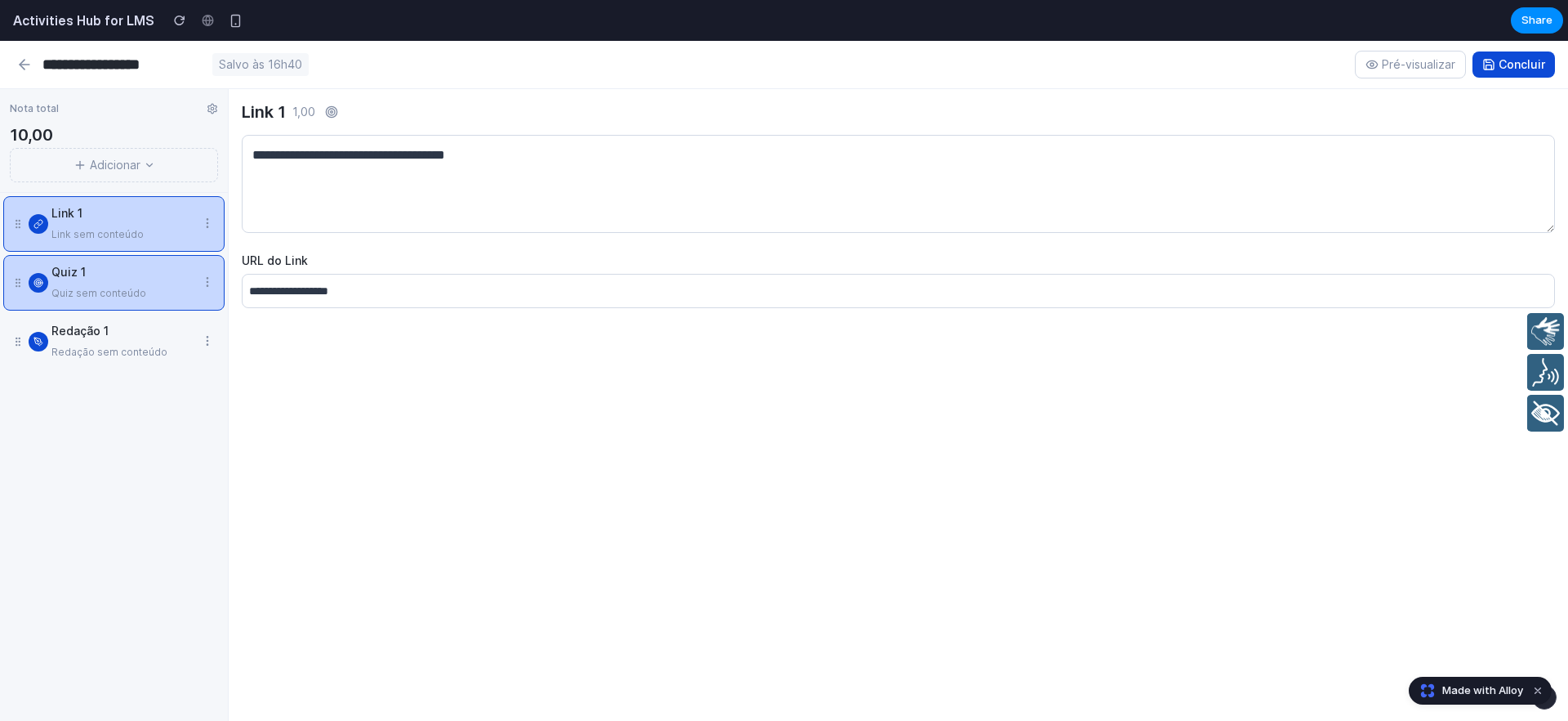
click at [99, 205] on div "Link 1" at bounding box center [123, 213] width 143 height 19
click at [92, 269] on div "Quiz 1" at bounding box center [123, 271] width 143 height 19
click at [108, 210] on div "Link 1" at bounding box center [123, 213] width 143 height 19
click at [109, 310] on div "Quiz 1 Quiz sem conteúdo" at bounding box center [114, 283] width 222 height 56
click at [110, 360] on div "Redação sem conteúdo" at bounding box center [123, 352] width 143 height 19
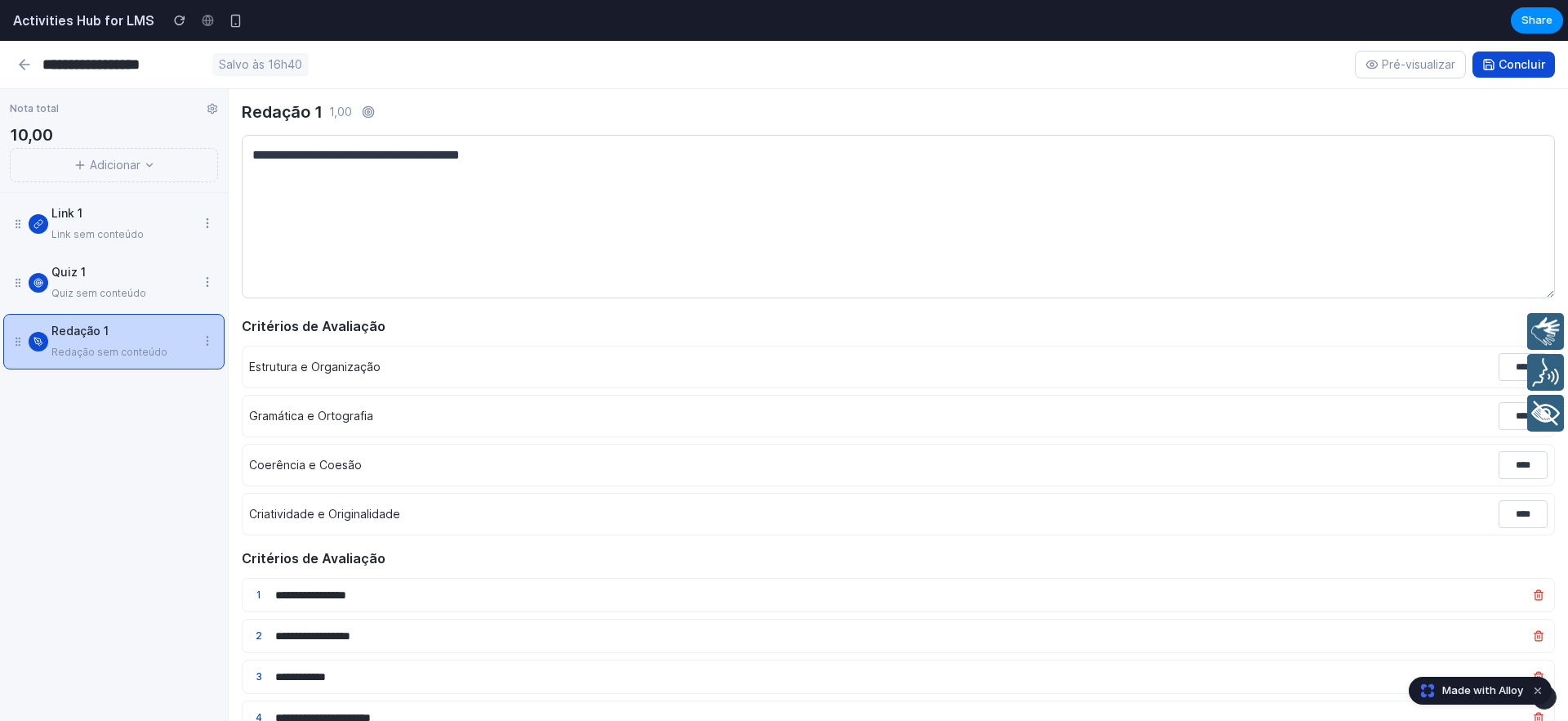
drag, startPoint x: 78, startPoint y: 454, endPoint x: 101, endPoint y: 334, distance: 122.2
click at [85, 418] on div "Link 1 Link sem conteúdo Quiz 1 Quiz sem conteúdo Redação 1 Redação sem conteúd…" at bounding box center [113, 457] width 228 height 528
click at [120, 59] on input "**********" at bounding box center [124, 65] width 163 height 19
drag, startPoint x: 189, startPoint y: 65, endPoint x: 133, endPoint y: 67, distance: 56.0
click at [45, 65] on input "**********" at bounding box center [124, 65] width 163 height 19
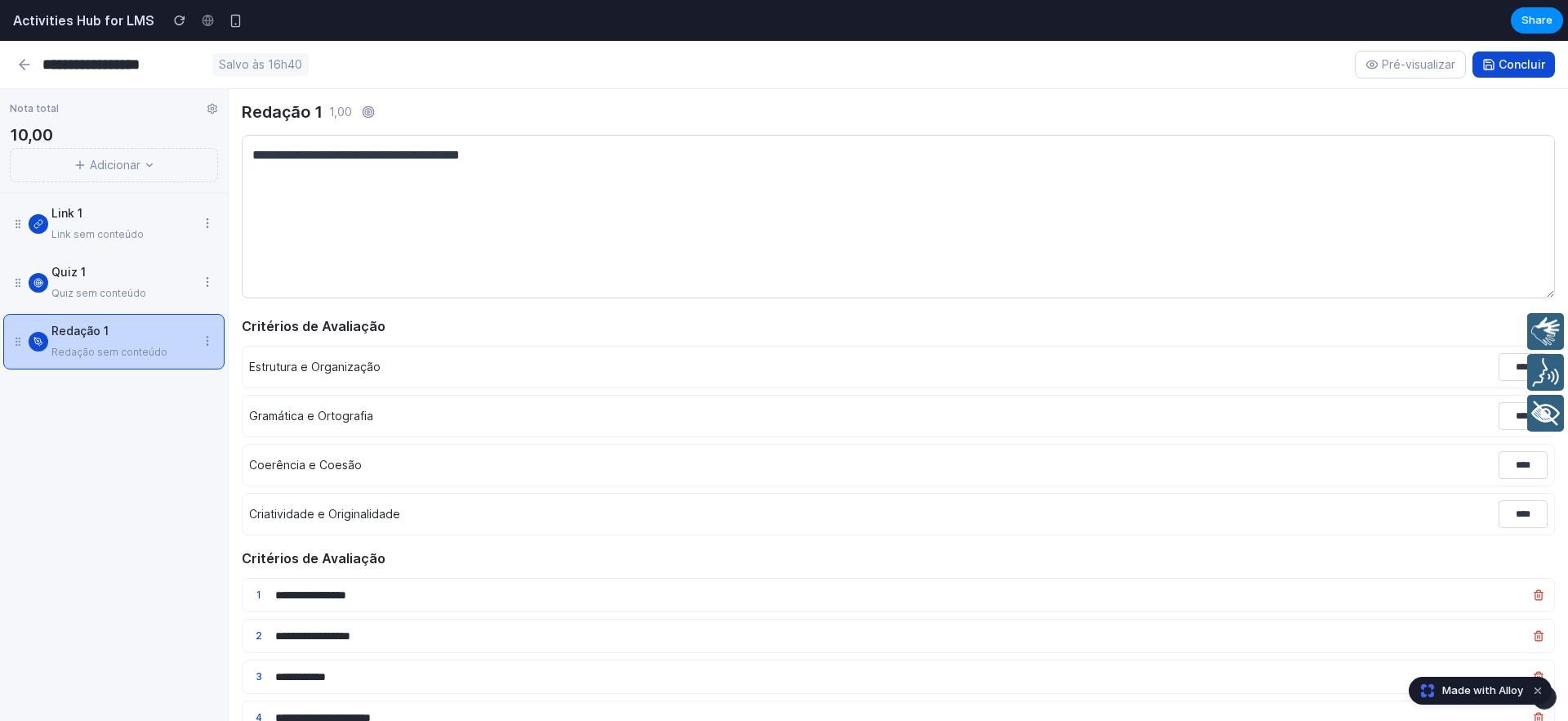
type input "**********"
click at [72, 497] on div "Link 1 Link sem conteúdo Quiz 1 Quiz sem conteúdo Redação 1 Redação sem conteúd…" at bounding box center [113, 457] width 228 height 528
click at [119, 169] on button "Adicionar" at bounding box center [113, 164] width 209 height 34
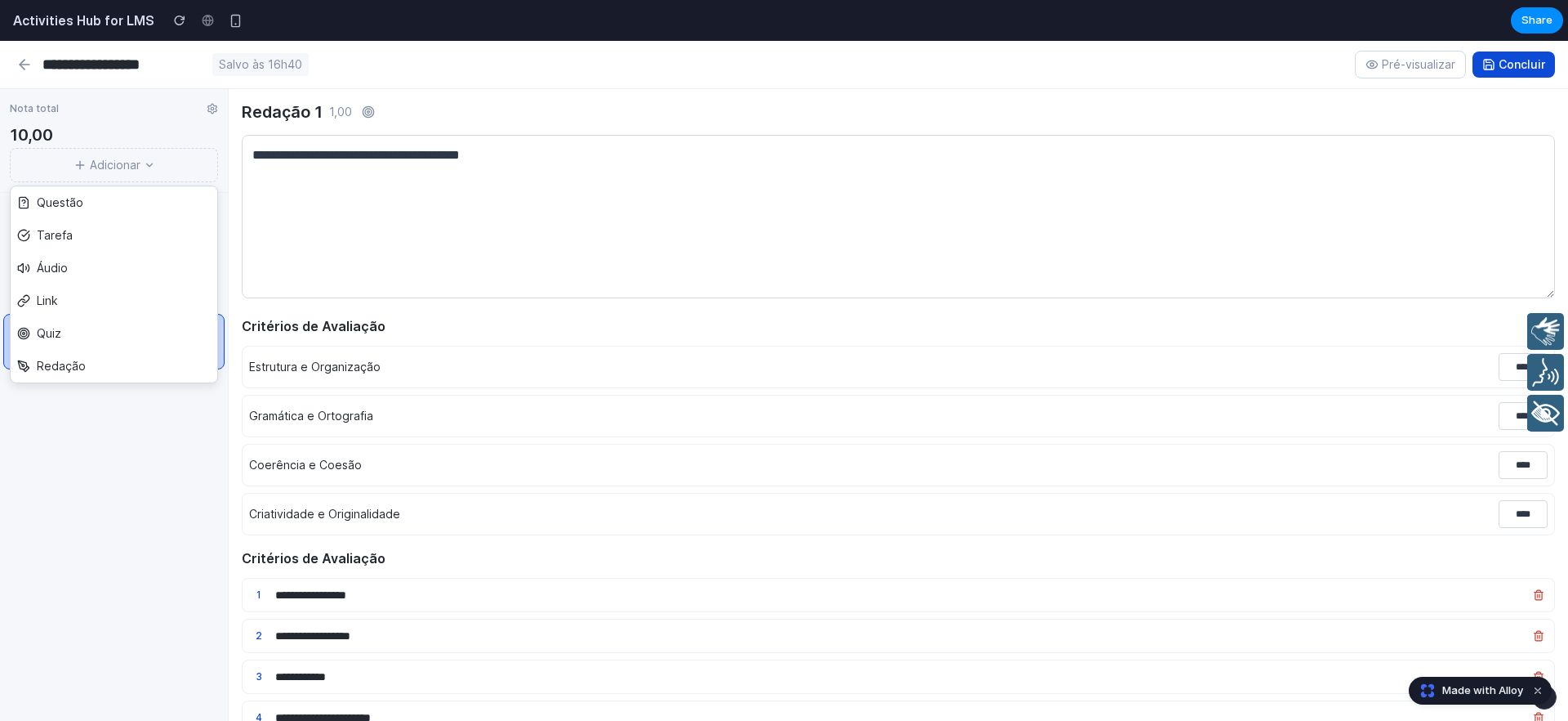
click at [116, 527] on div "Link 1 Link sem conteúdo Quiz 1 Quiz sem conteúdo Redação 1 Redação sem conteúd…" at bounding box center [113, 457] width 228 height 528
click at [106, 175] on button "Adicionar" at bounding box center [113, 164] width 209 height 34
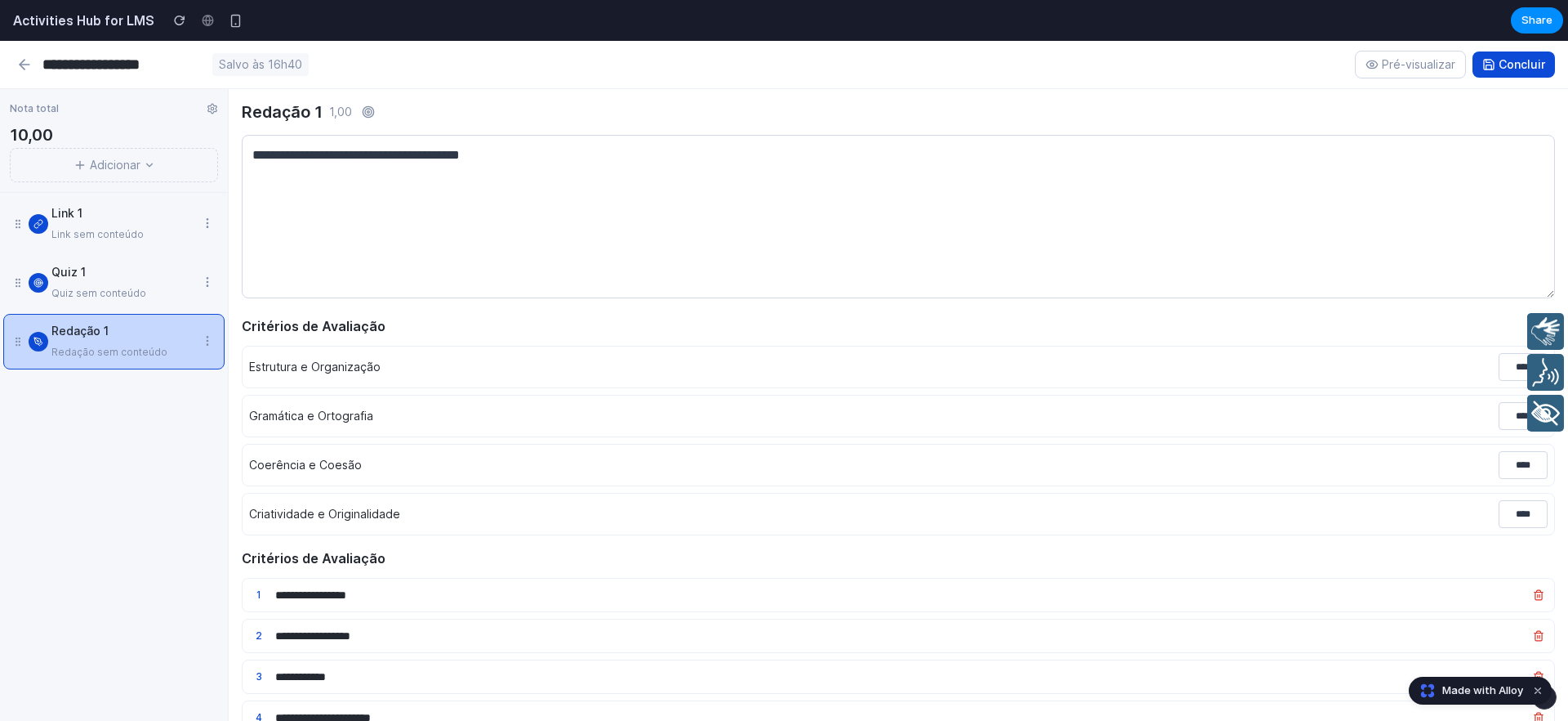
scroll to position [3, 0]
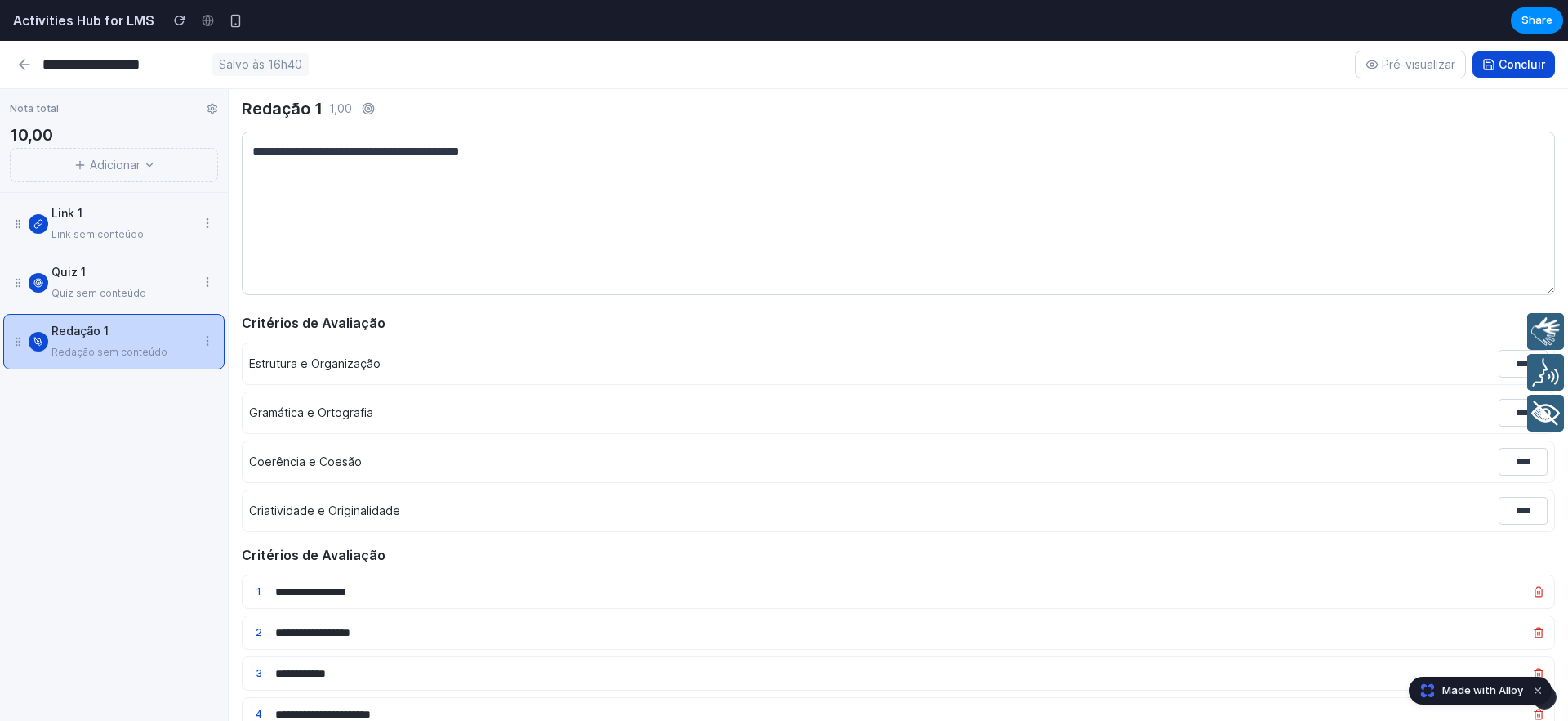
click at [31, 70] on icon at bounding box center [24, 65] width 17 height 17
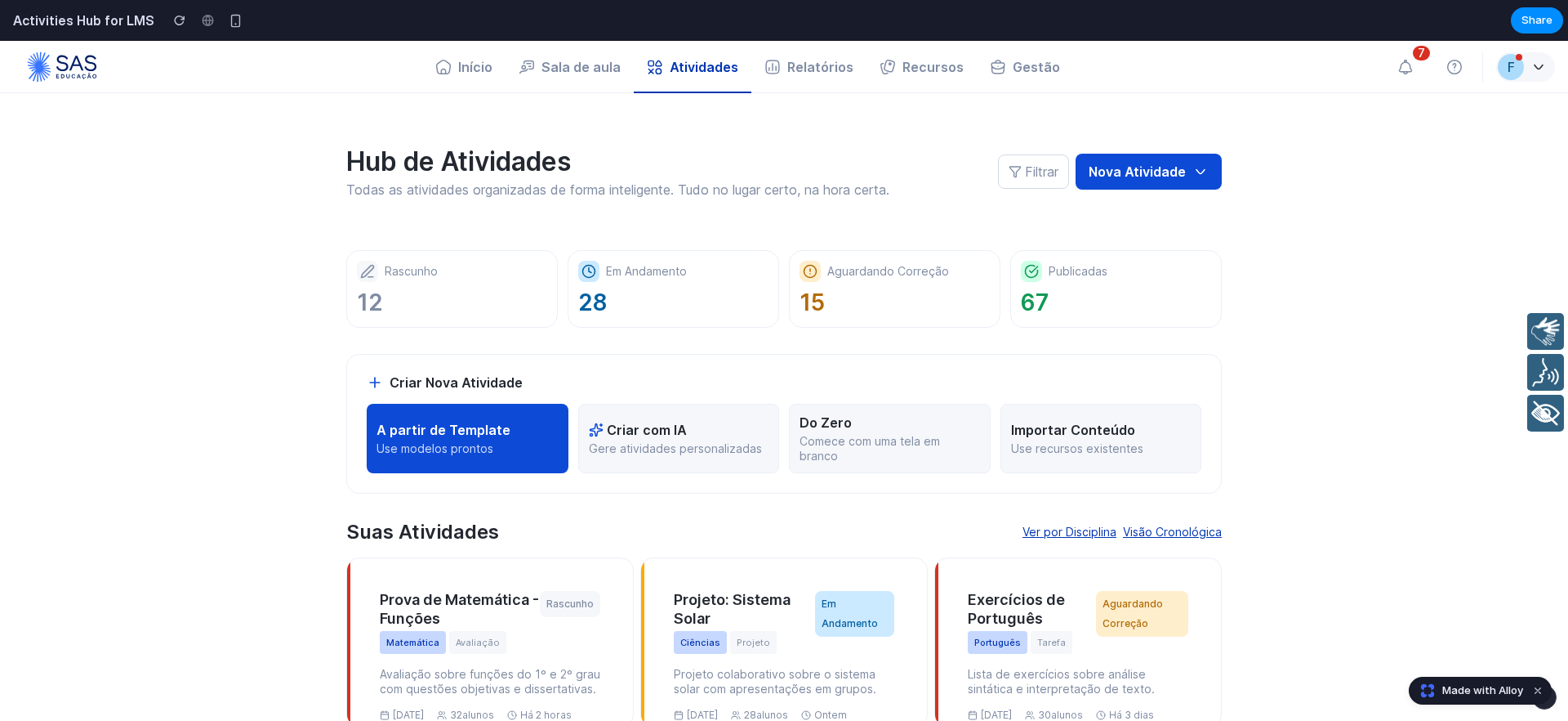
click at [905, 526] on div "Suas Atividades Ver por Disciplina Visão Cronológica" at bounding box center [784, 532] width 875 height 24
click at [1113, 436] on p "Importar Conteúdo" at bounding box center [1073, 429] width 124 height 17
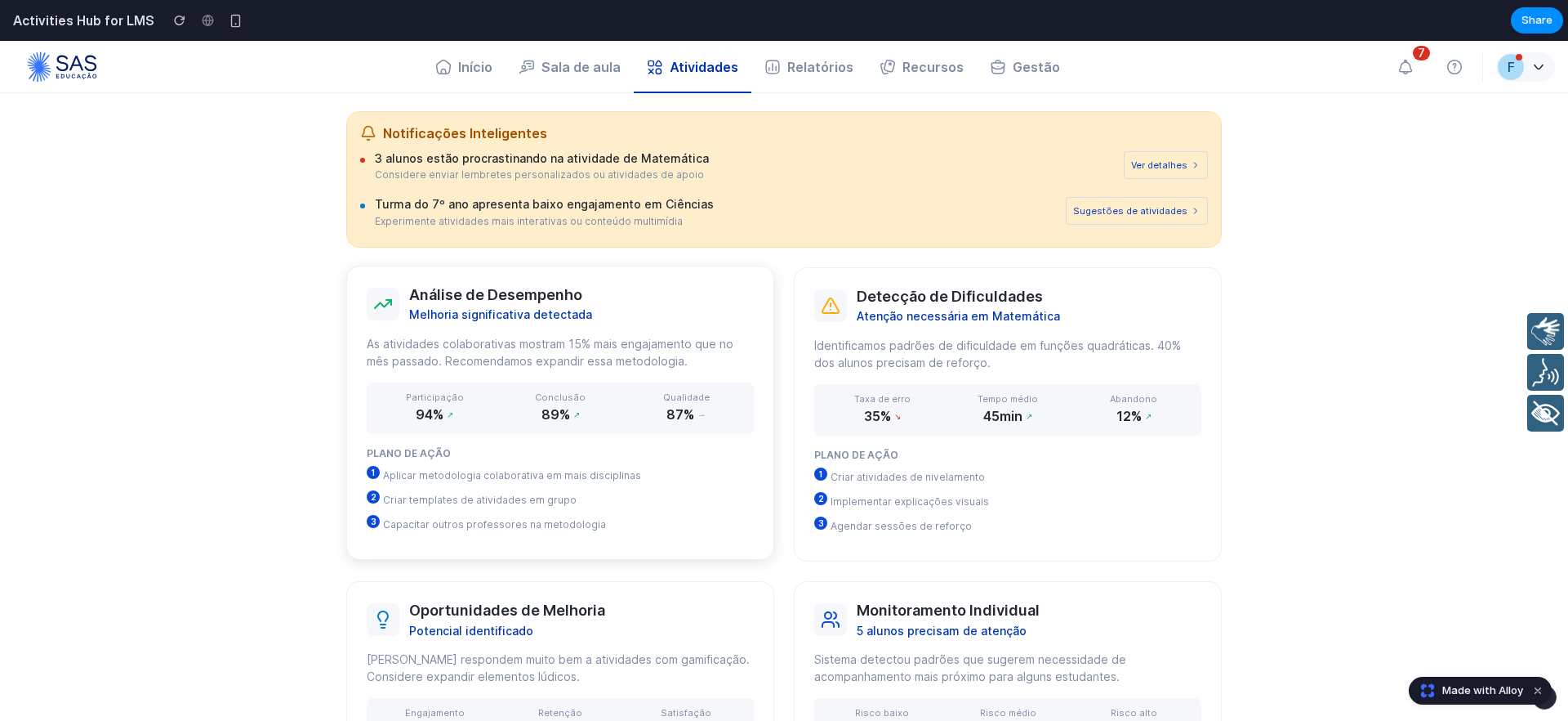
scroll to position [827, 0]
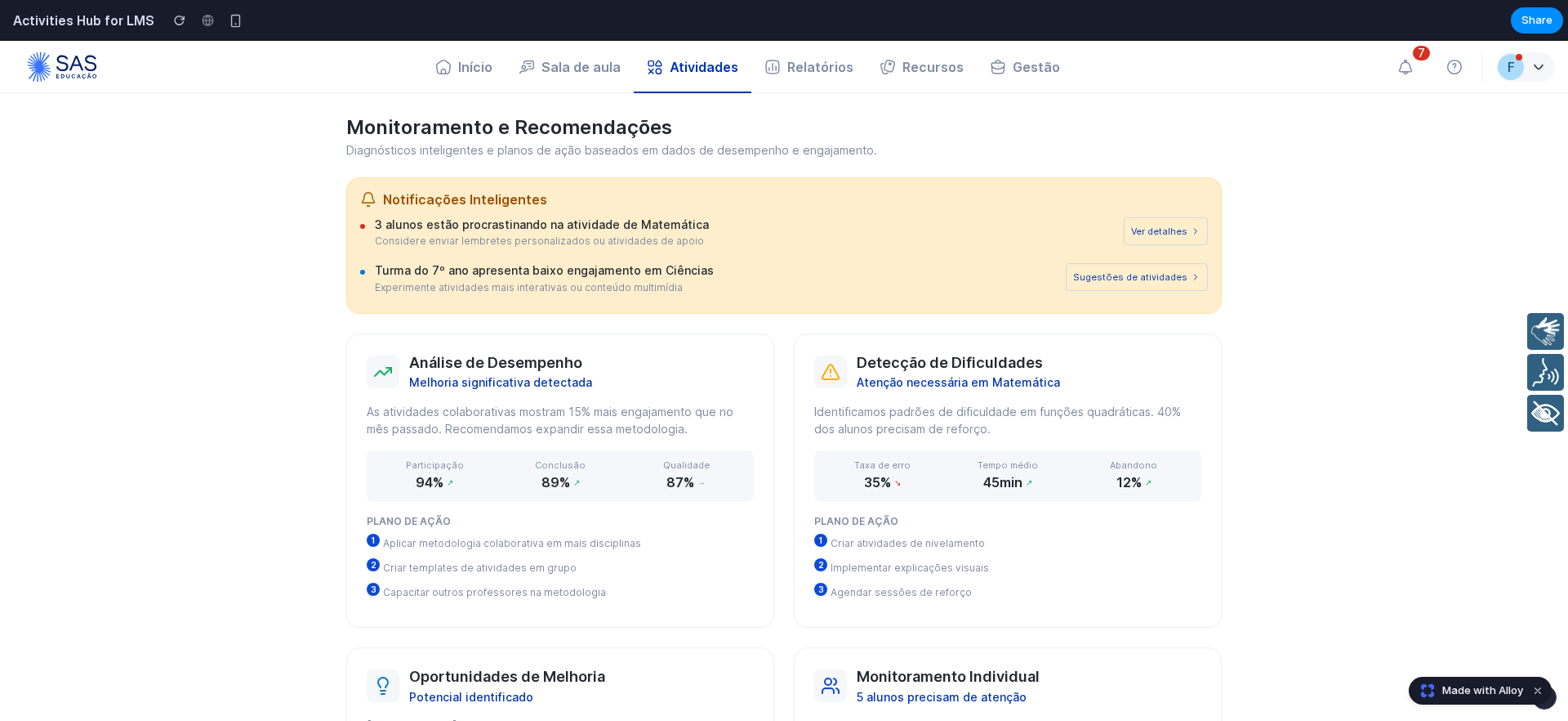
click at [283, 459] on microfrontend-component "Hub de Atividades Todas as atividades organizadas de forma inteligente. Tudo no…" at bounding box center [784, 113] width 1568 height 1696
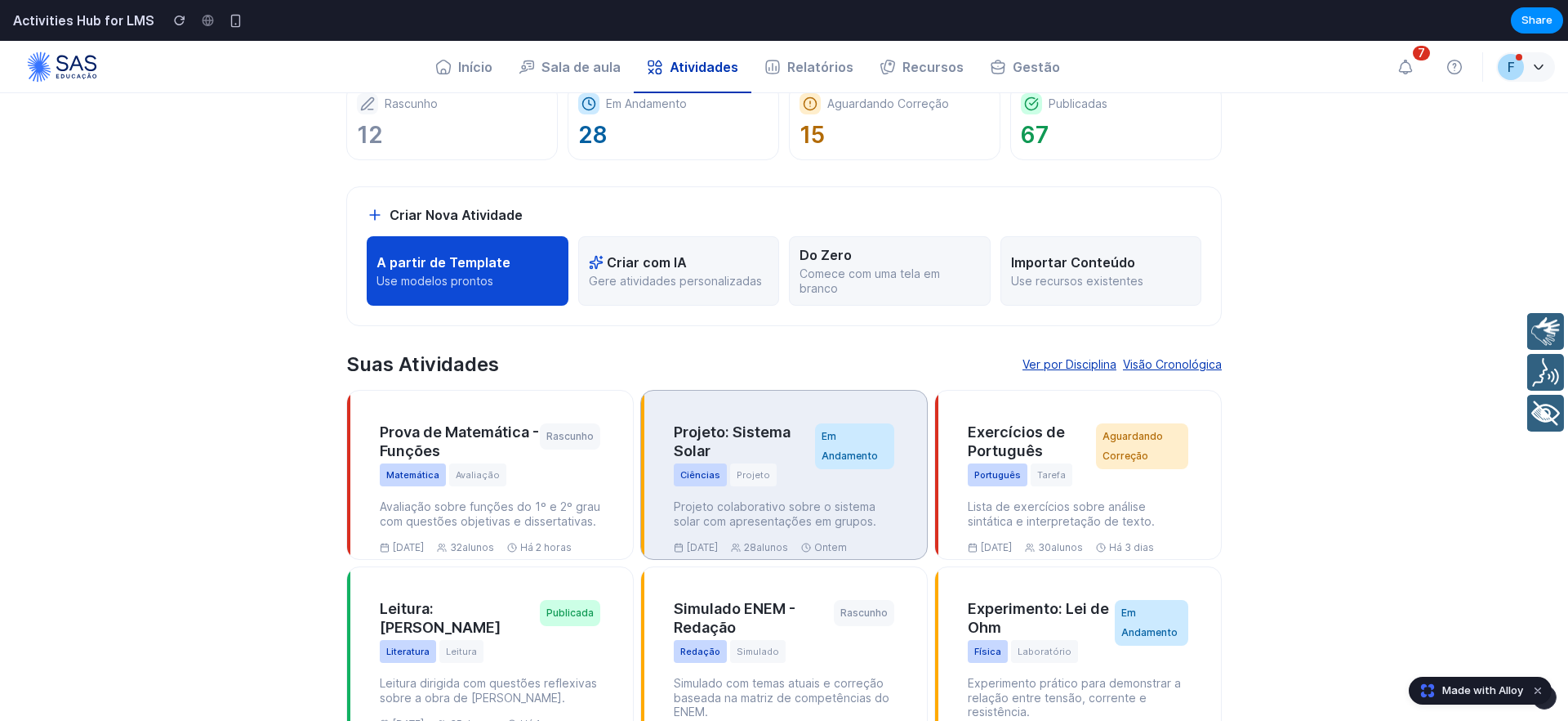
scroll to position [0, 0]
